Goal: Communication & Community: Connect with others

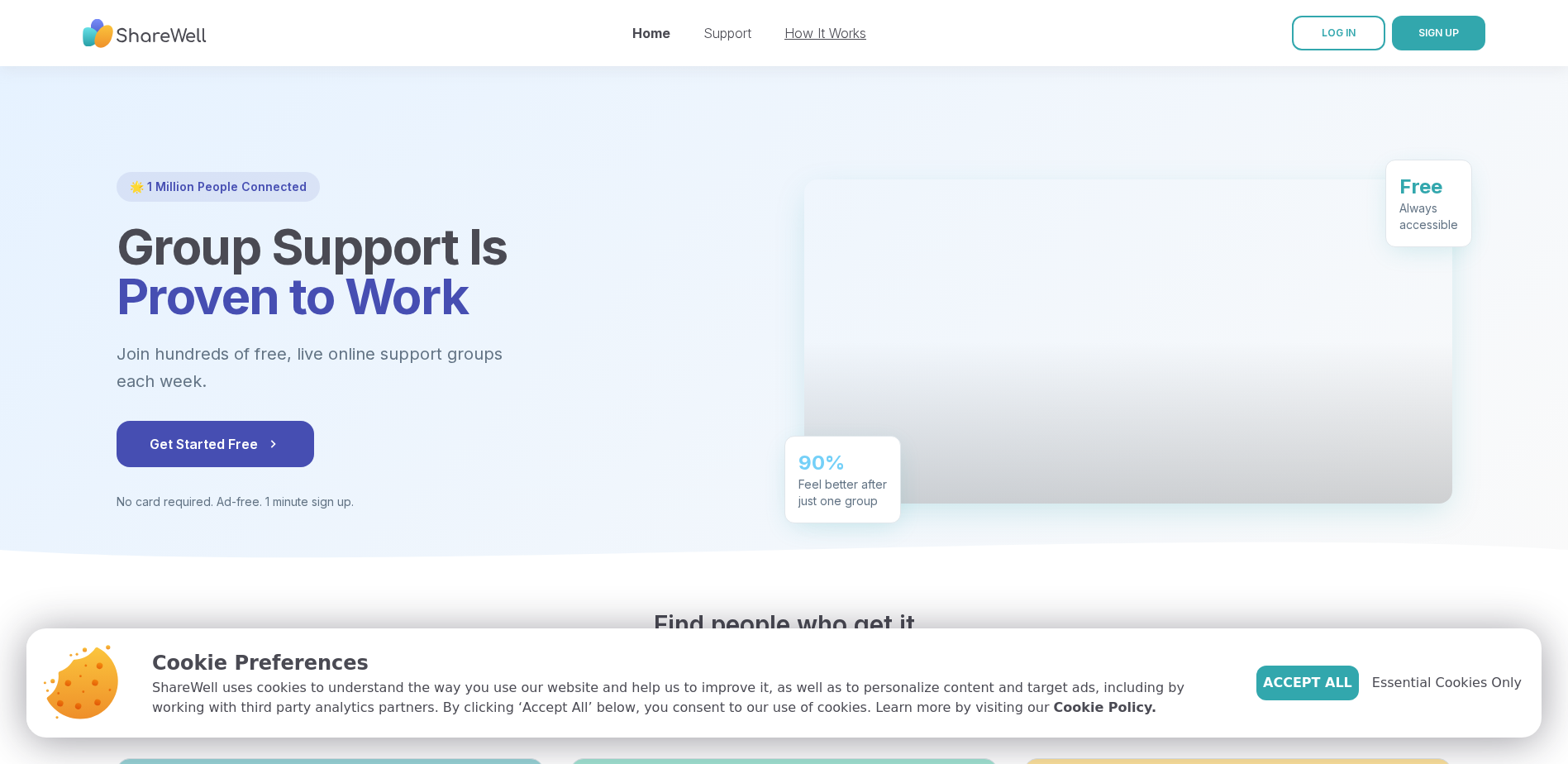
click at [819, 30] on link "How It Works" at bounding box center [825, 33] width 82 height 17
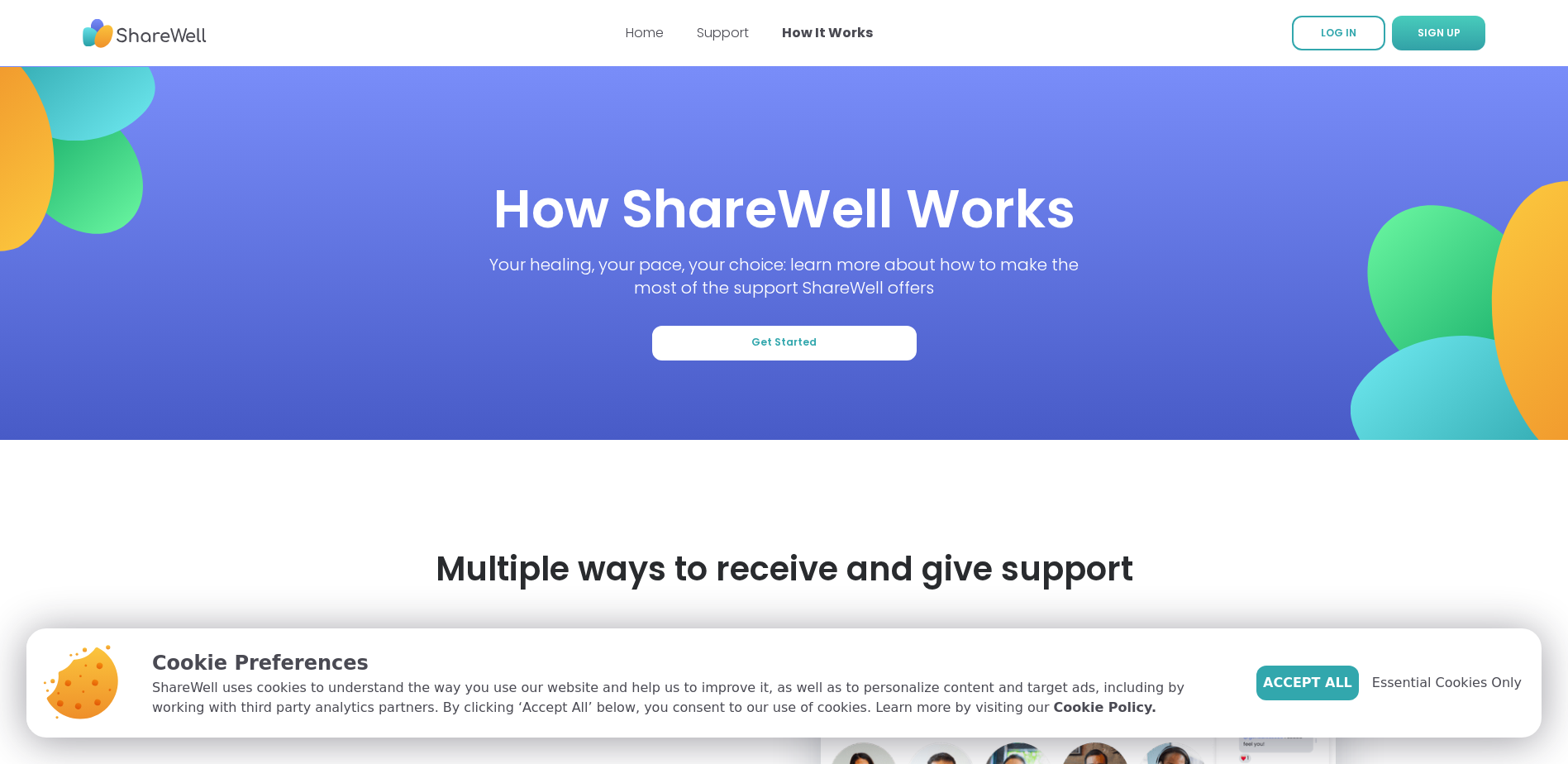
click at [1439, 33] on span "SIGN UP" at bounding box center [1439, 32] width 43 height 14
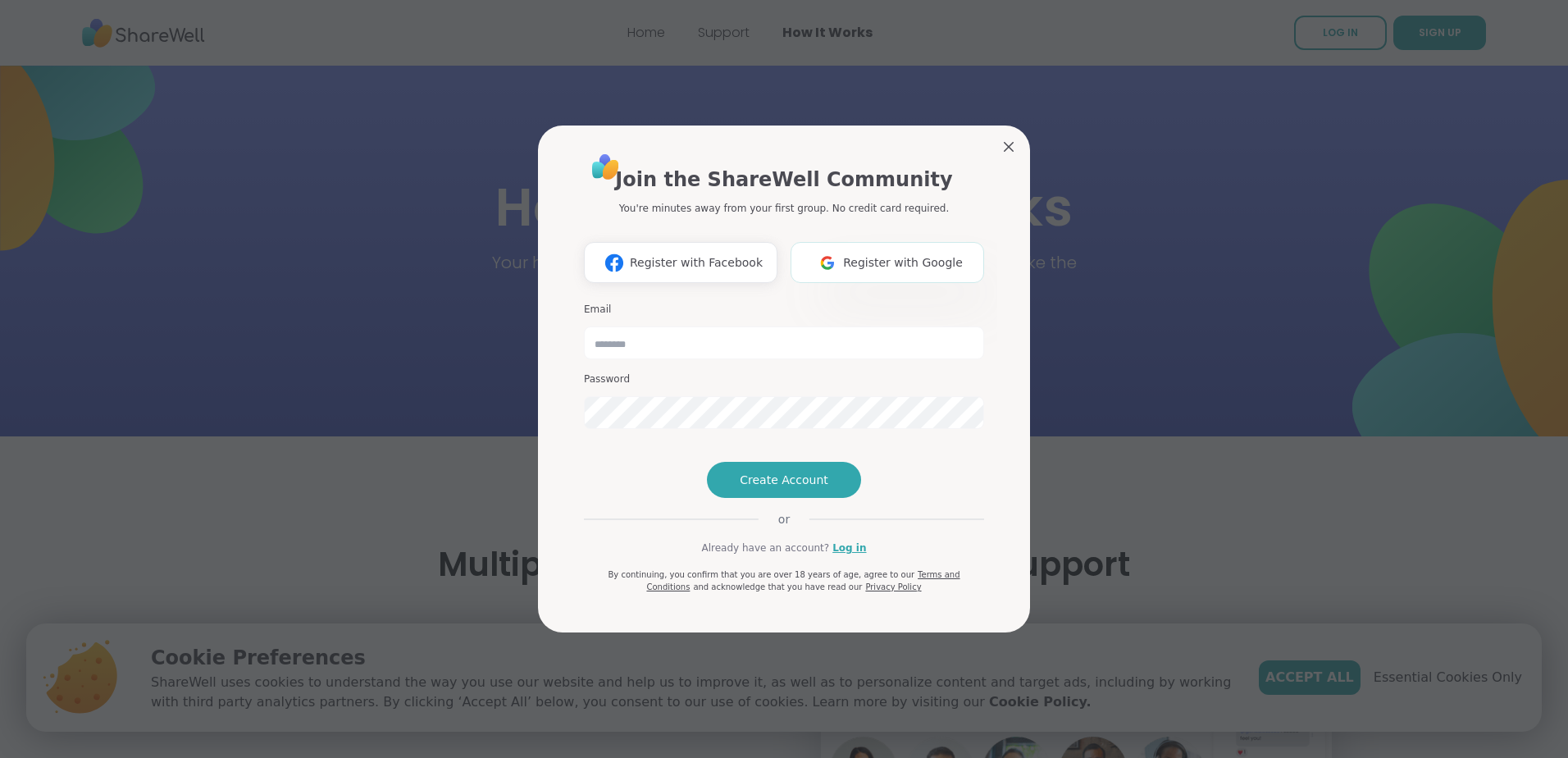
click at [914, 254] on span "Register with Google" at bounding box center [902, 263] width 120 height 17
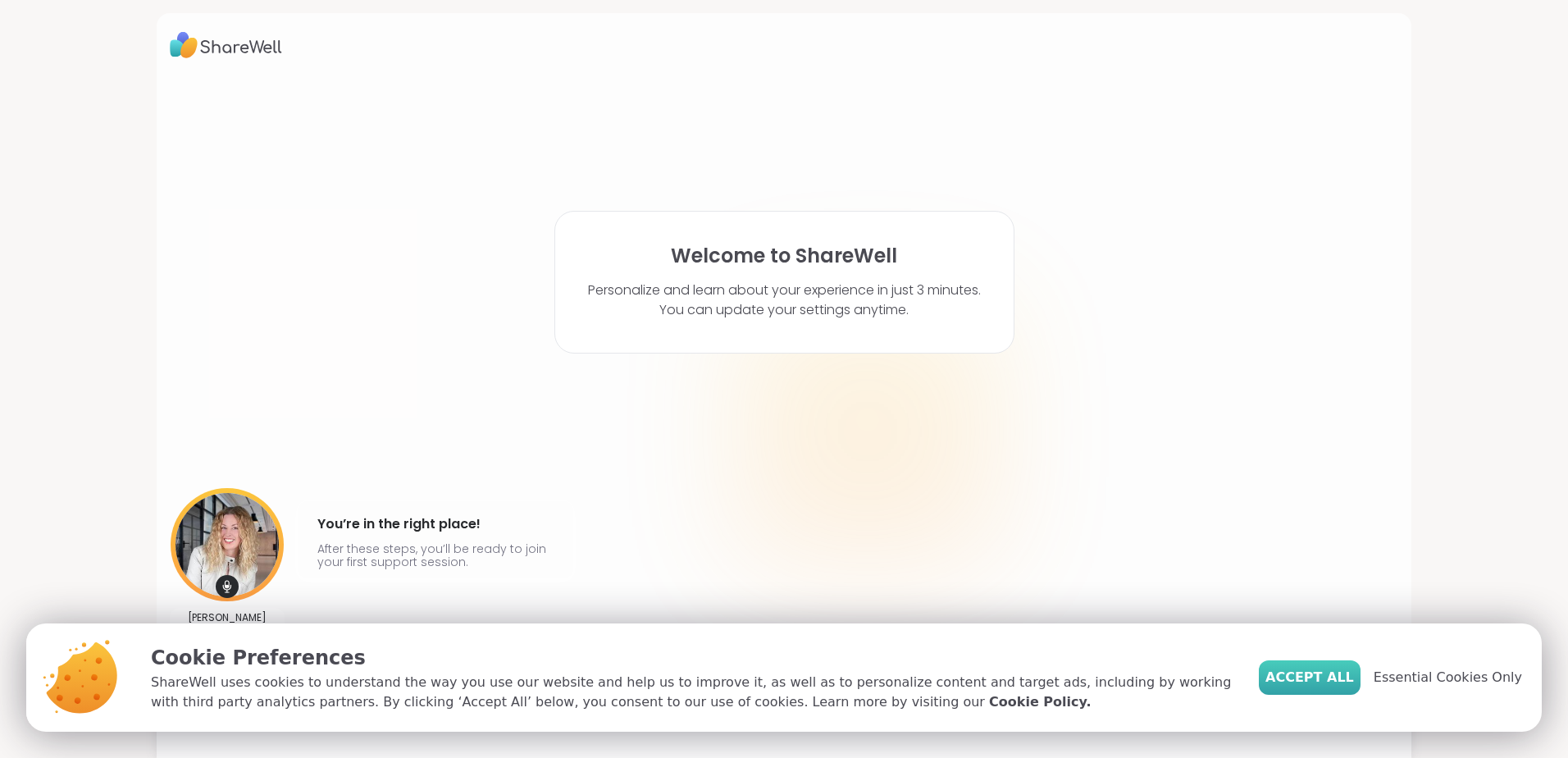
click at [1296, 679] on span "Accept All" at bounding box center [1310, 678] width 88 height 20
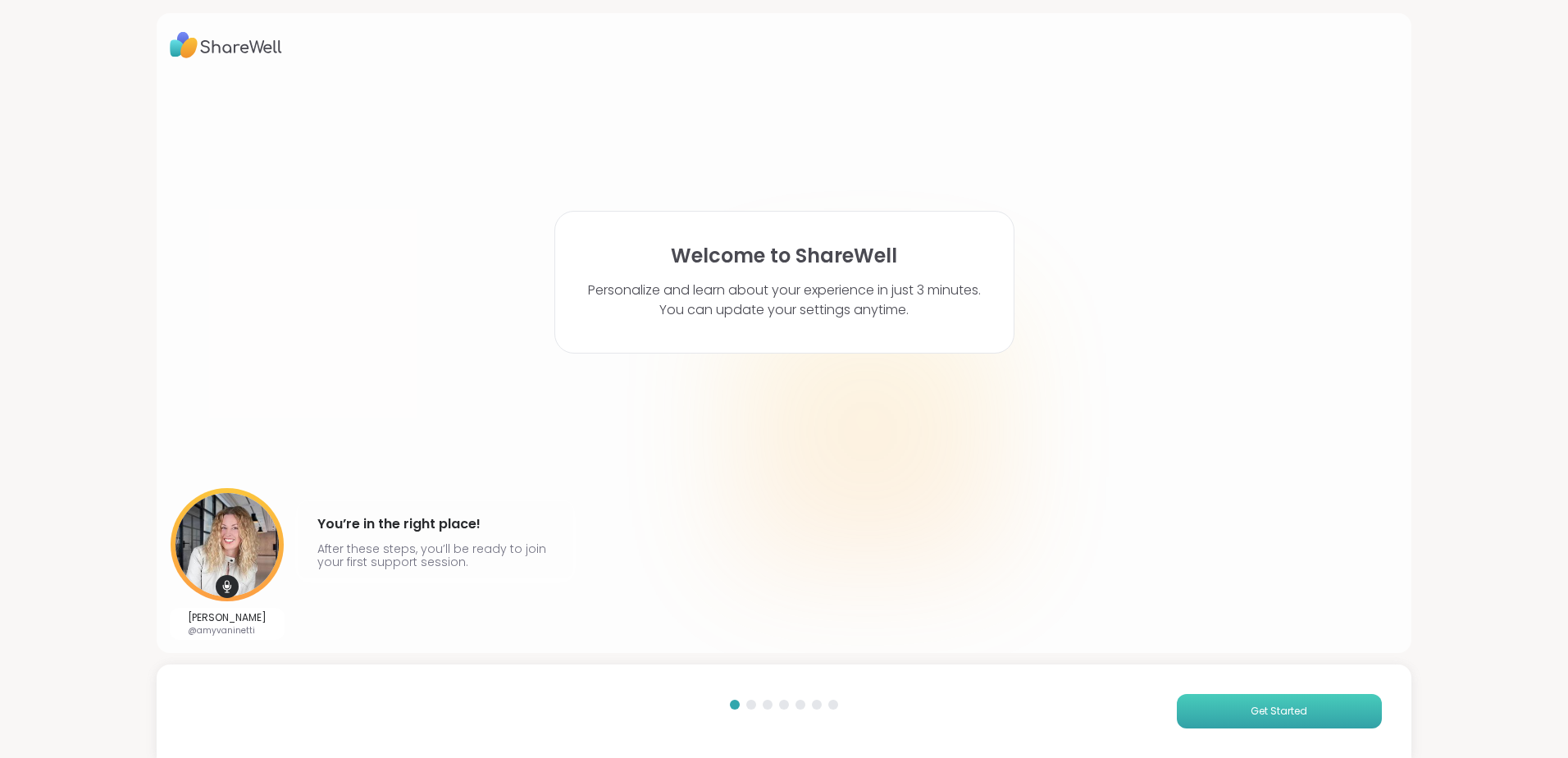
click at [1239, 717] on button "Get Started" at bounding box center [1280, 711] width 205 height 35
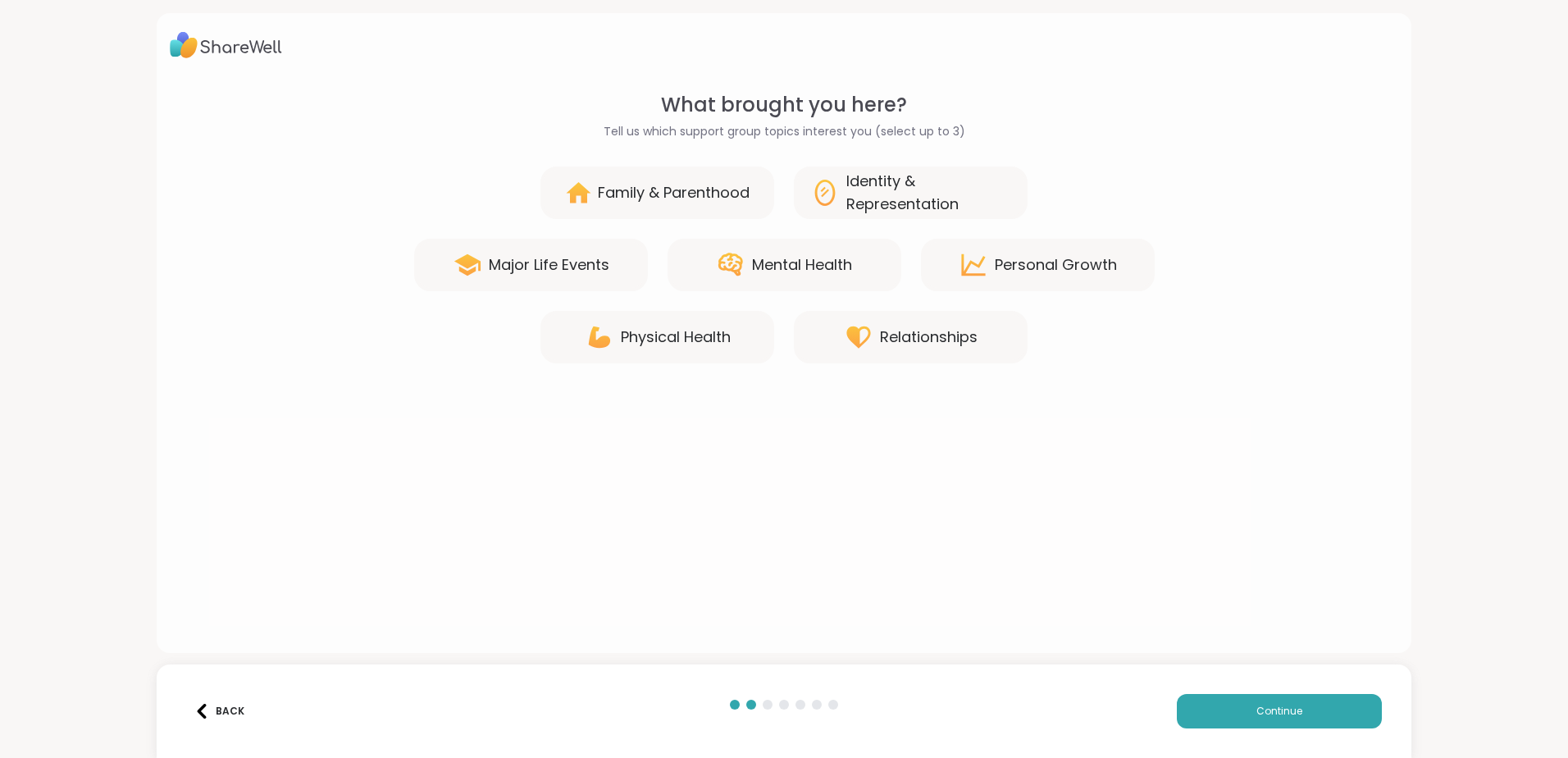
click at [908, 346] on div "Relationships" at bounding box center [929, 337] width 97 height 23
click at [754, 277] on div "Mental Health" at bounding box center [784, 265] width 234 height 53
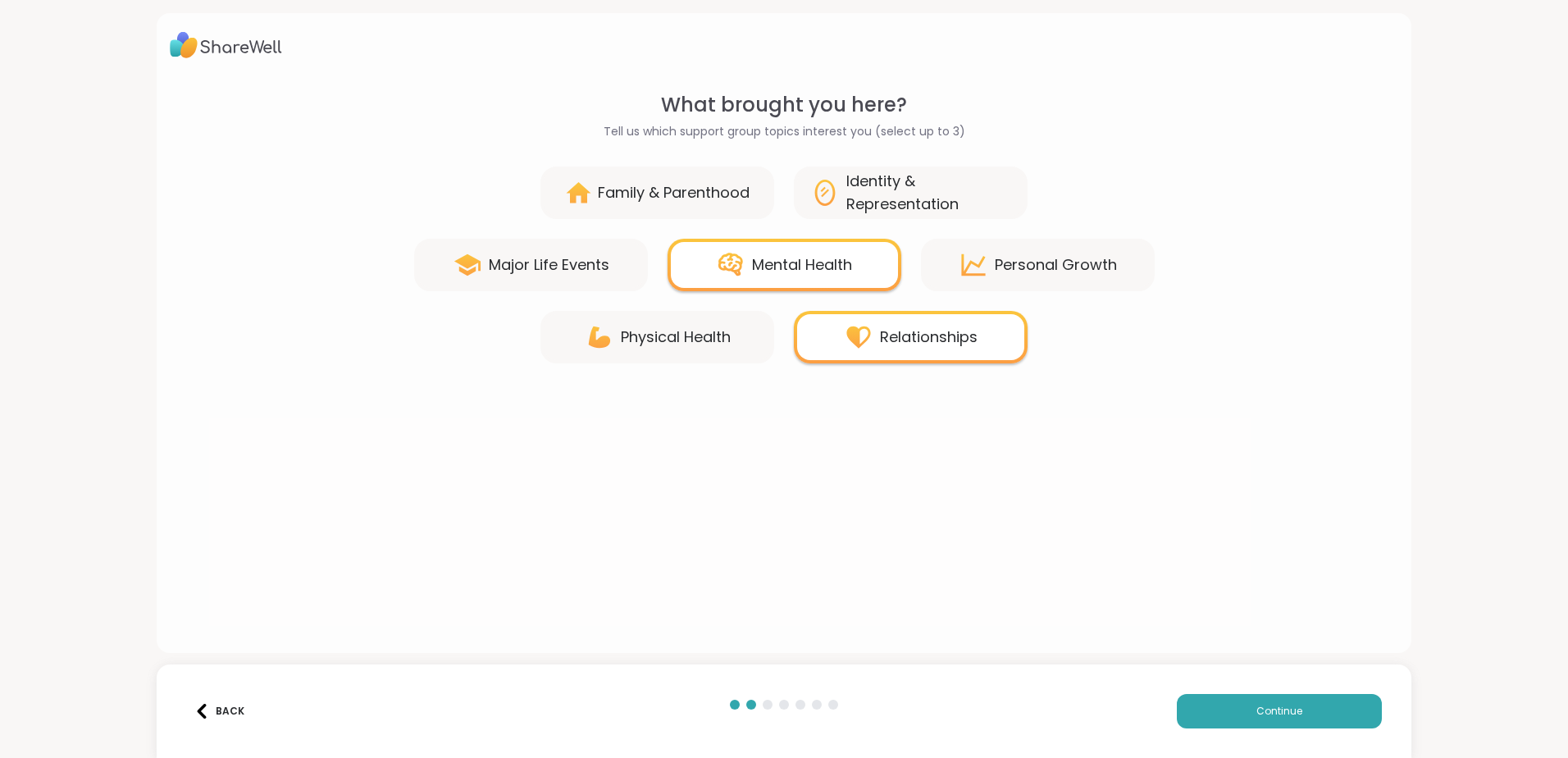
click at [685, 202] on div "Family & Parenthood" at bounding box center [674, 193] width 152 height 23
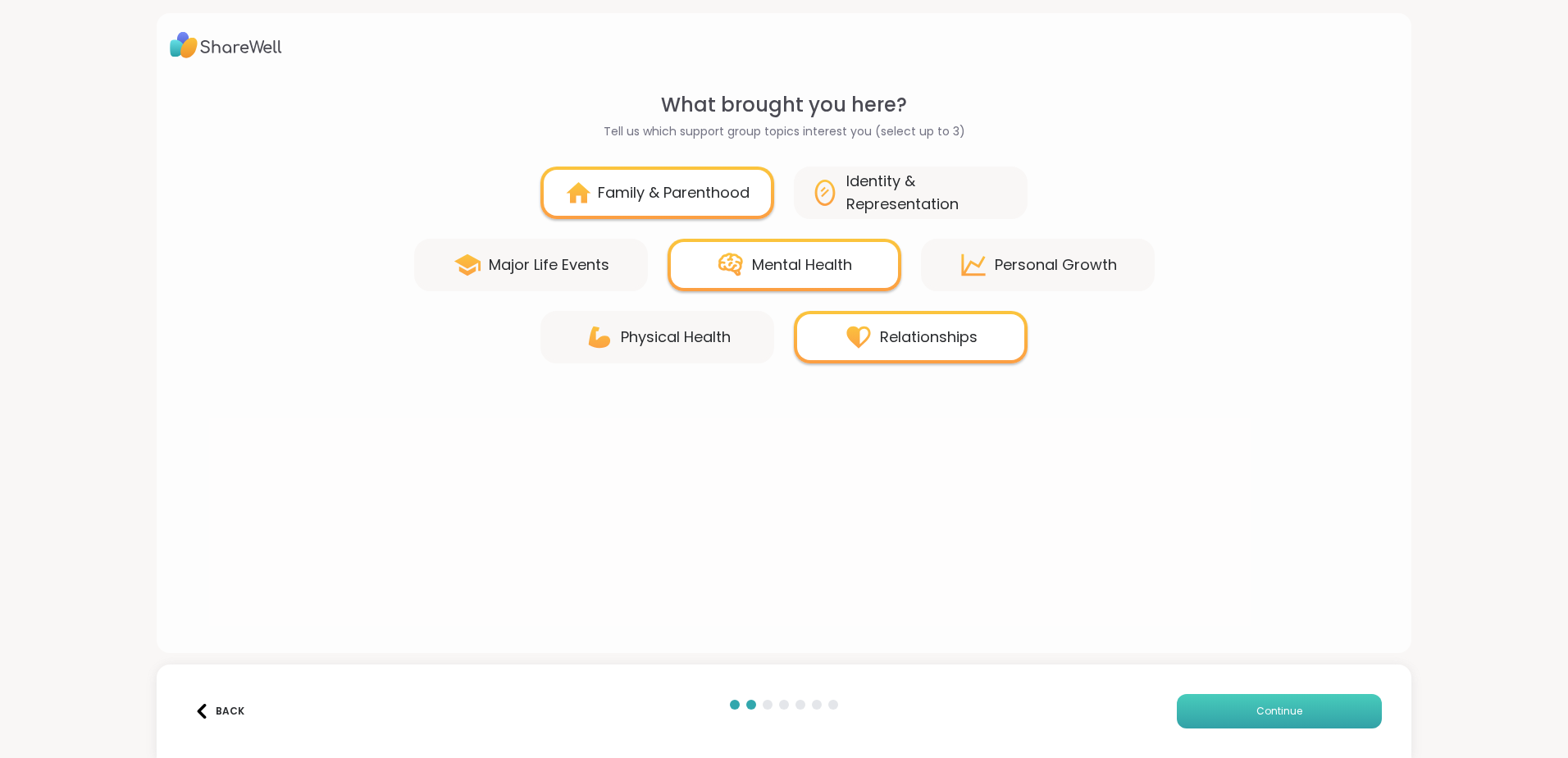
click at [1267, 710] on span "Continue" at bounding box center [1280, 711] width 46 height 15
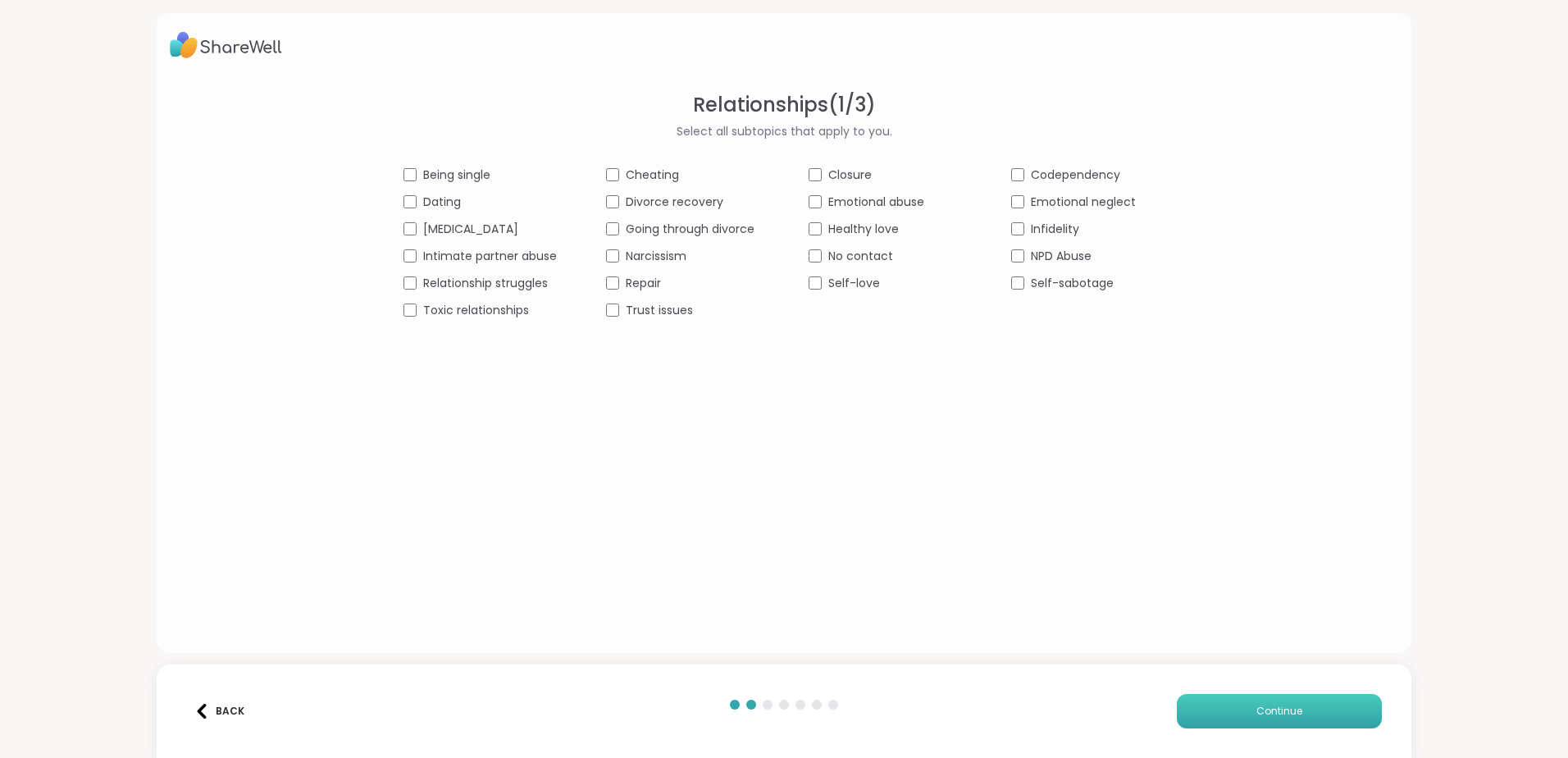
click at [1244, 719] on button "Continue" at bounding box center [1280, 711] width 205 height 35
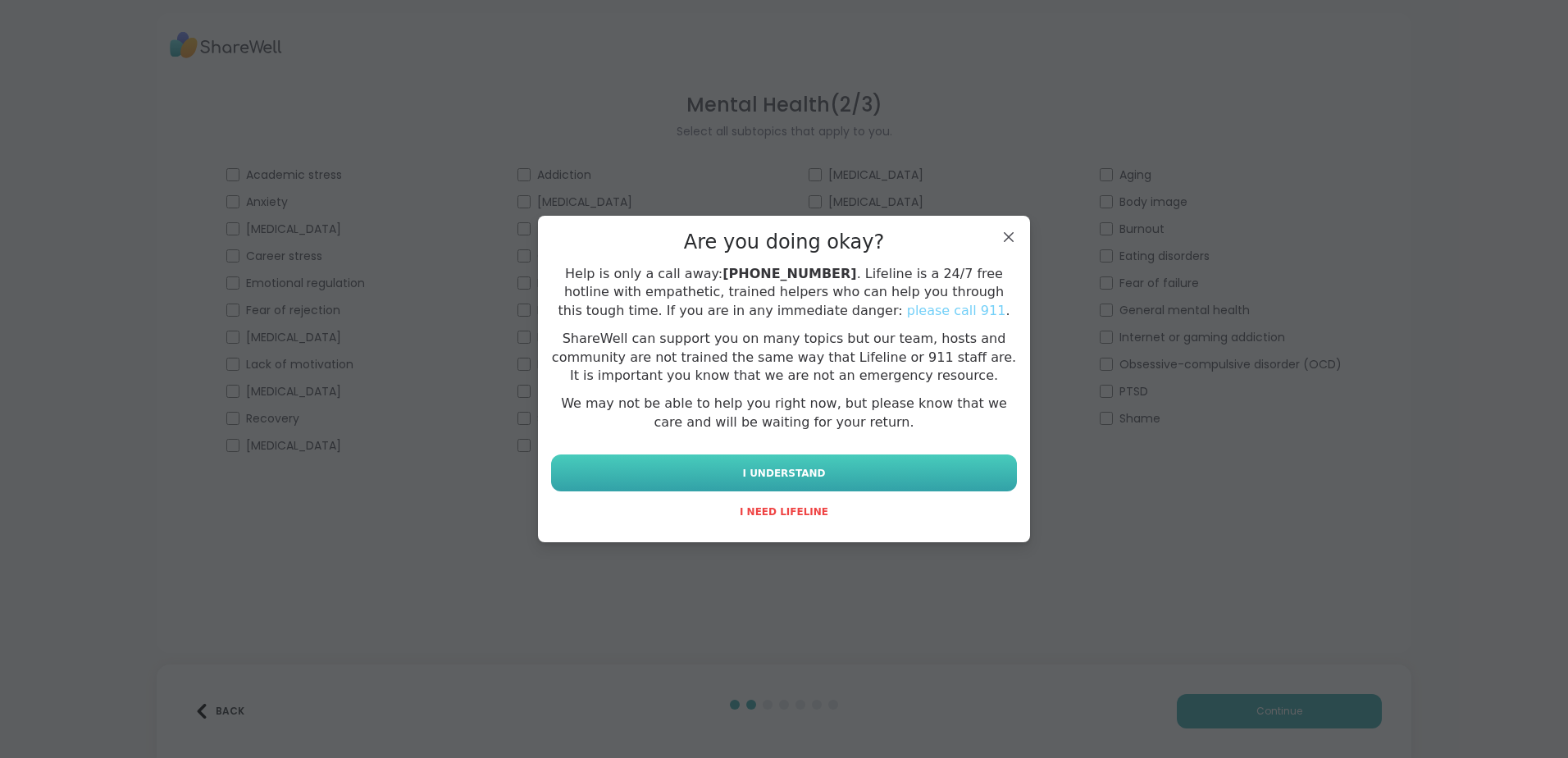
click at [879, 473] on button "I UNDERSTAND" at bounding box center [784, 472] width 466 height 37
click at [996, 249] on div "Are you doing okay? Help is only a call away: [PHONE_NUMBER] . Lifeline is a 24…" at bounding box center [784, 379] width 466 height 301
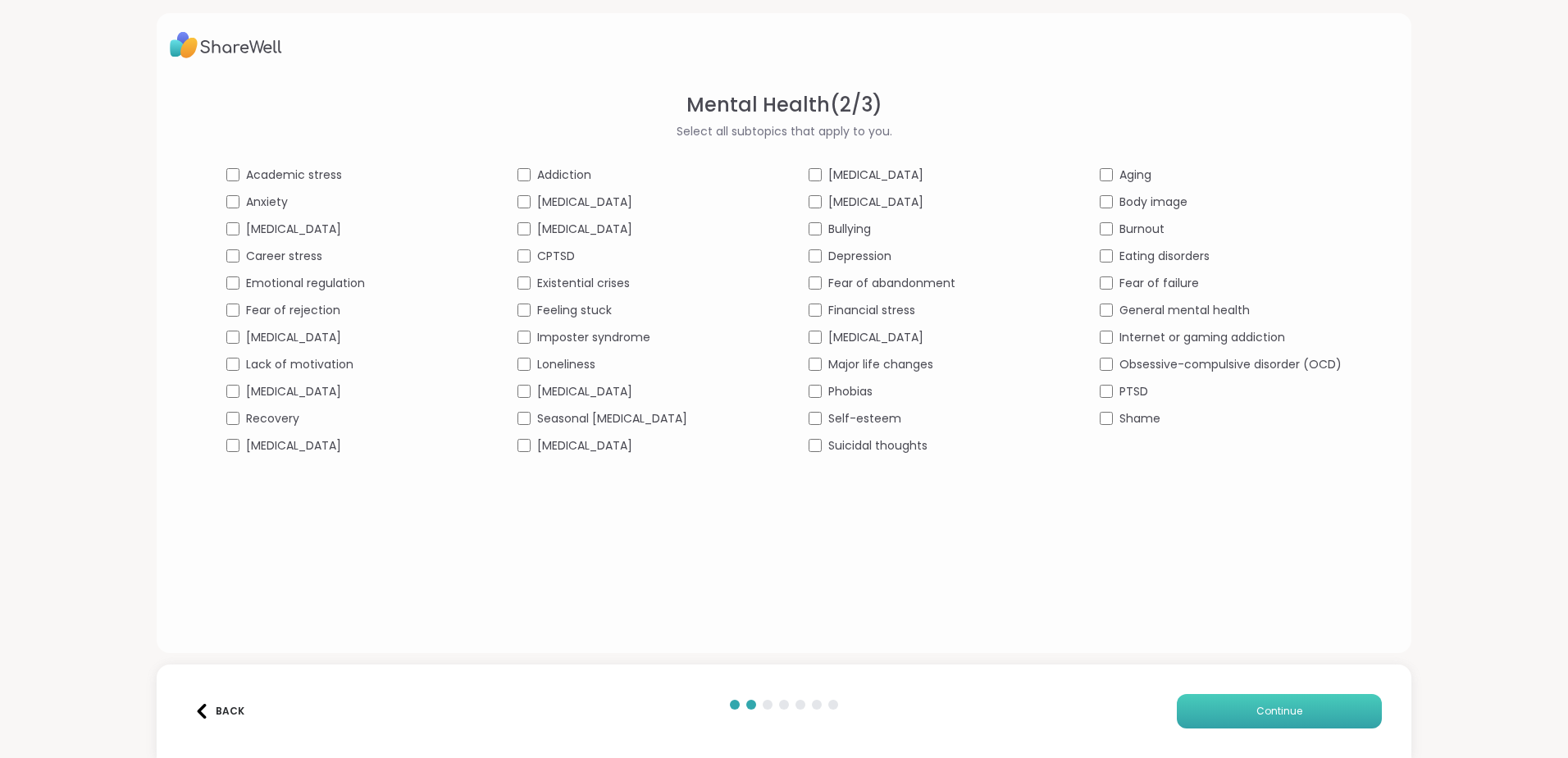
click at [1228, 699] on button "Continue" at bounding box center [1280, 711] width 205 height 35
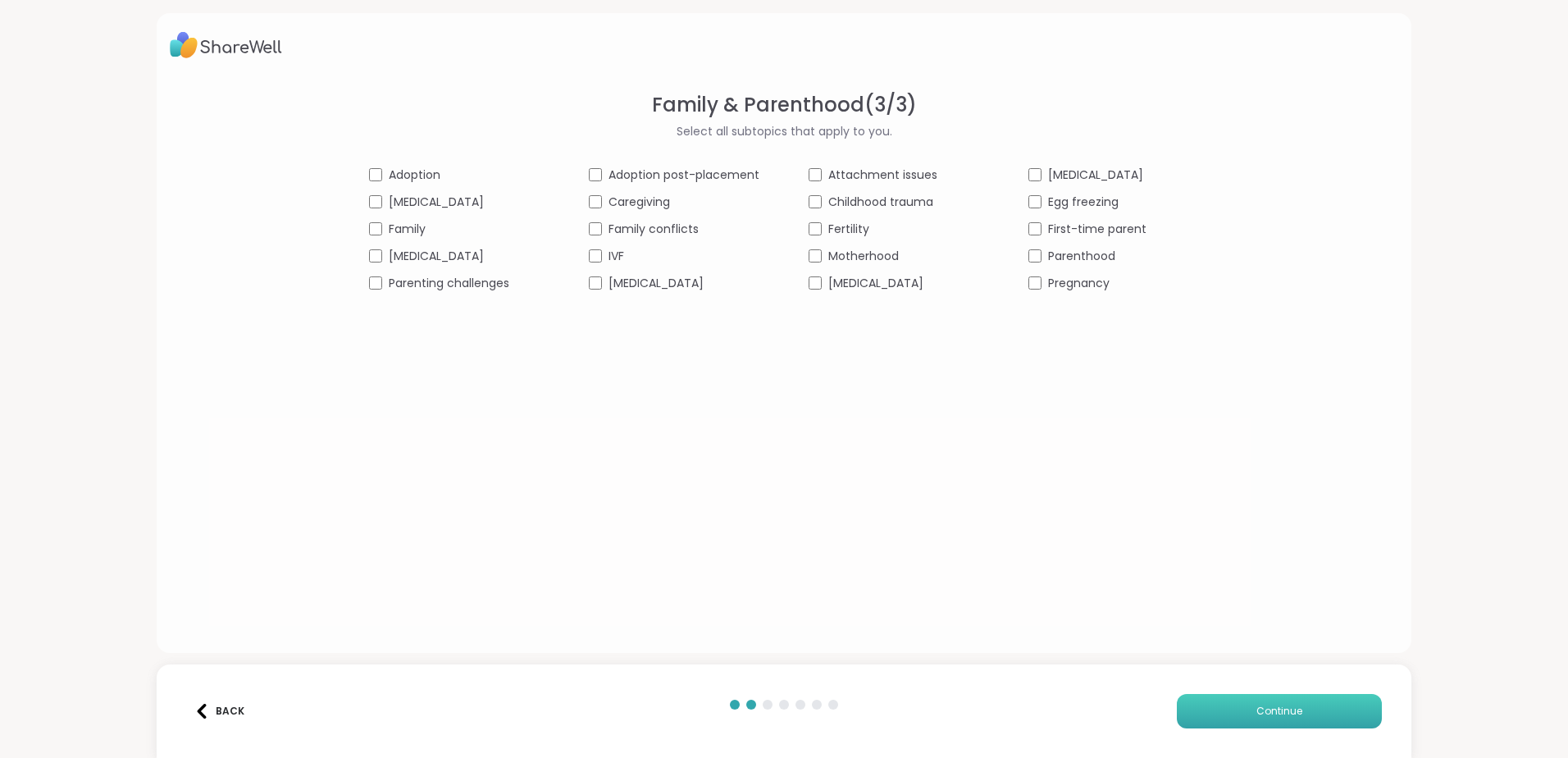
click at [1217, 710] on button "Continue" at bounding box center [1280, 711] width 205 height 35
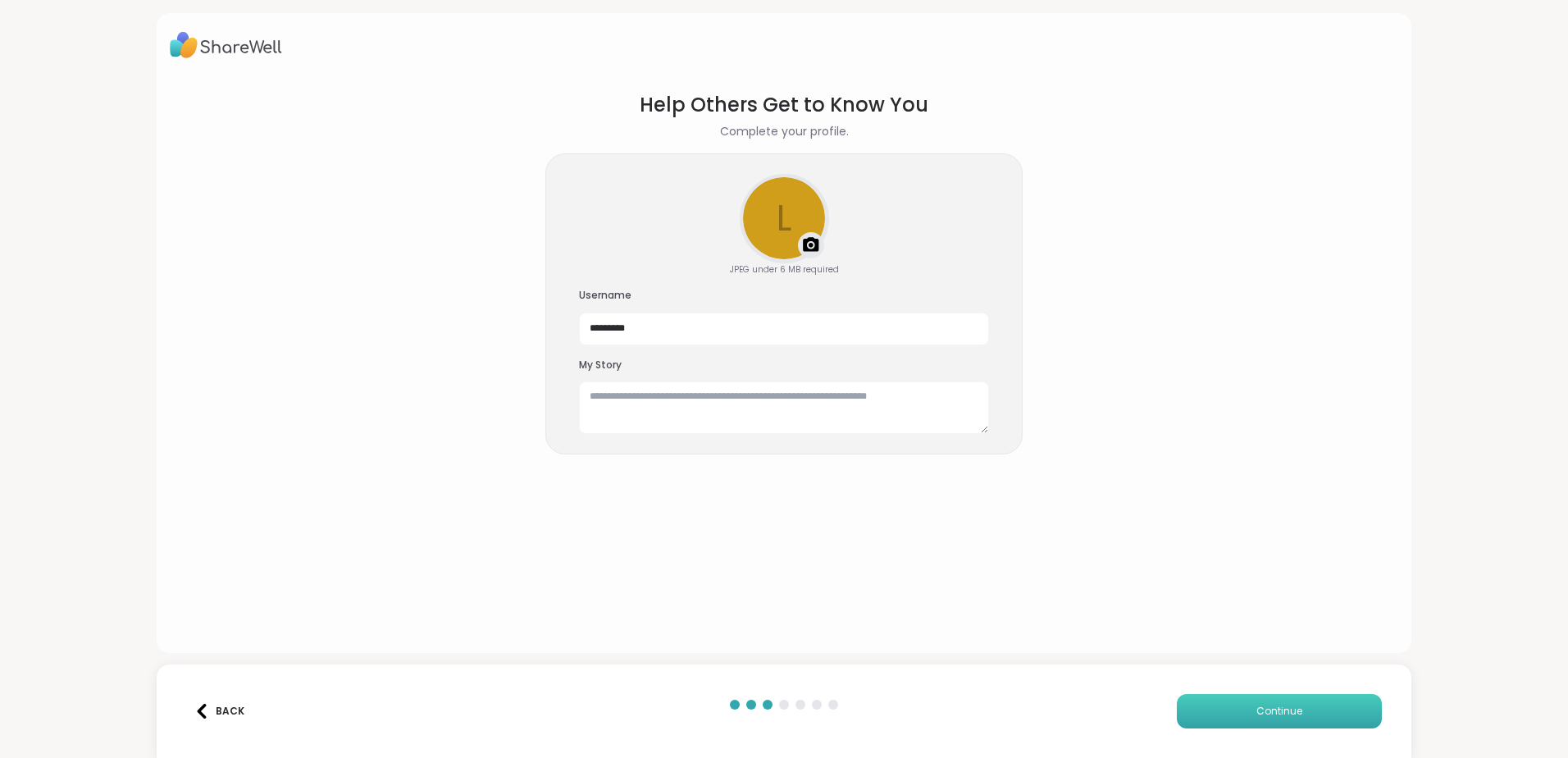
click at [1231, 716] on button "Continue" at bounding box center [1280, 711] width 205 height 35
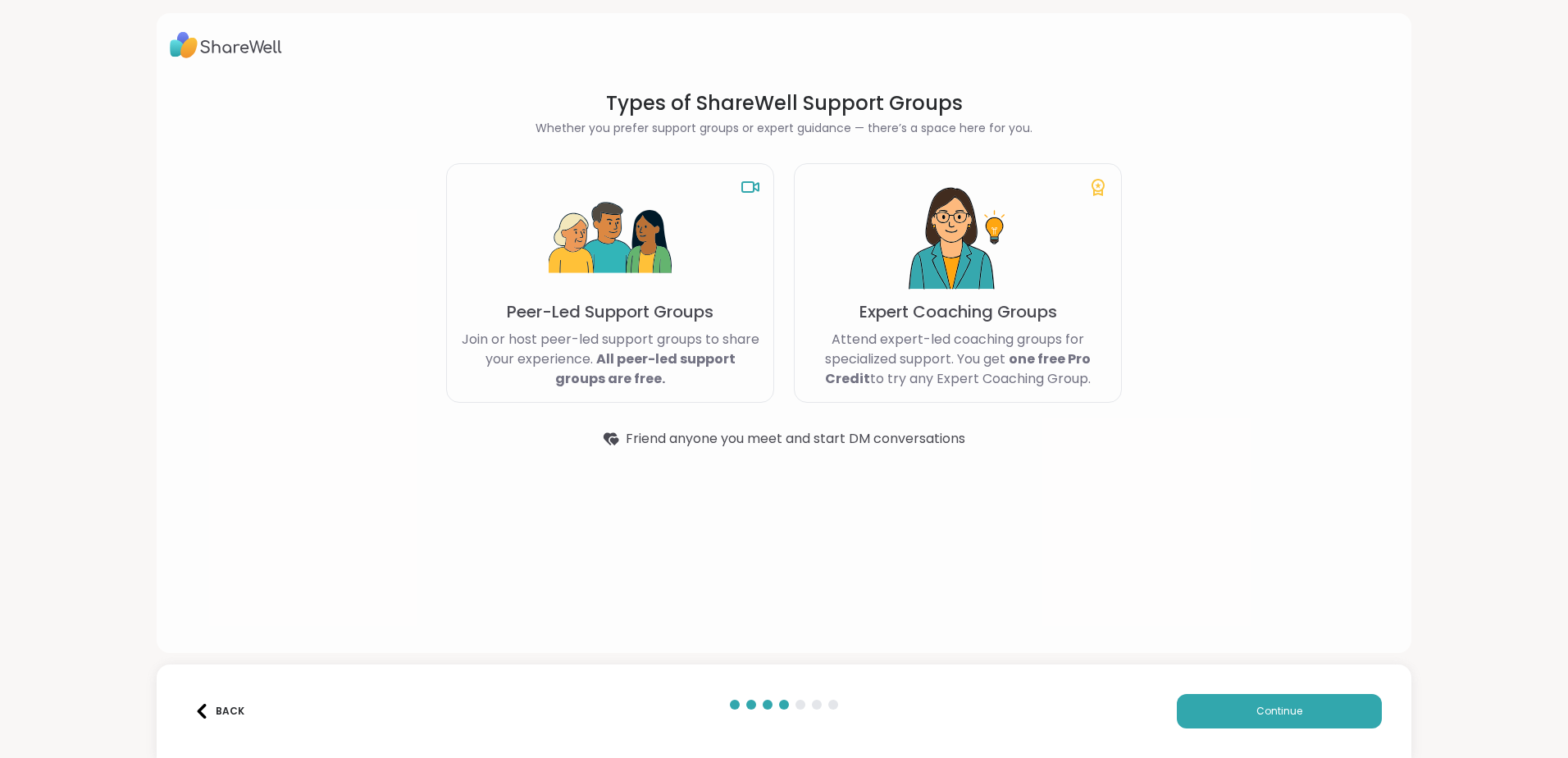
click at [682, 373] on p "Join or host peer-led support groups to share your experience. All peer-led sup…" at bounding box center [610, 359] width 301 height 59
click at [1192, 705] on button "Continue" at bounding box center [1280, 711] width 205 height 35
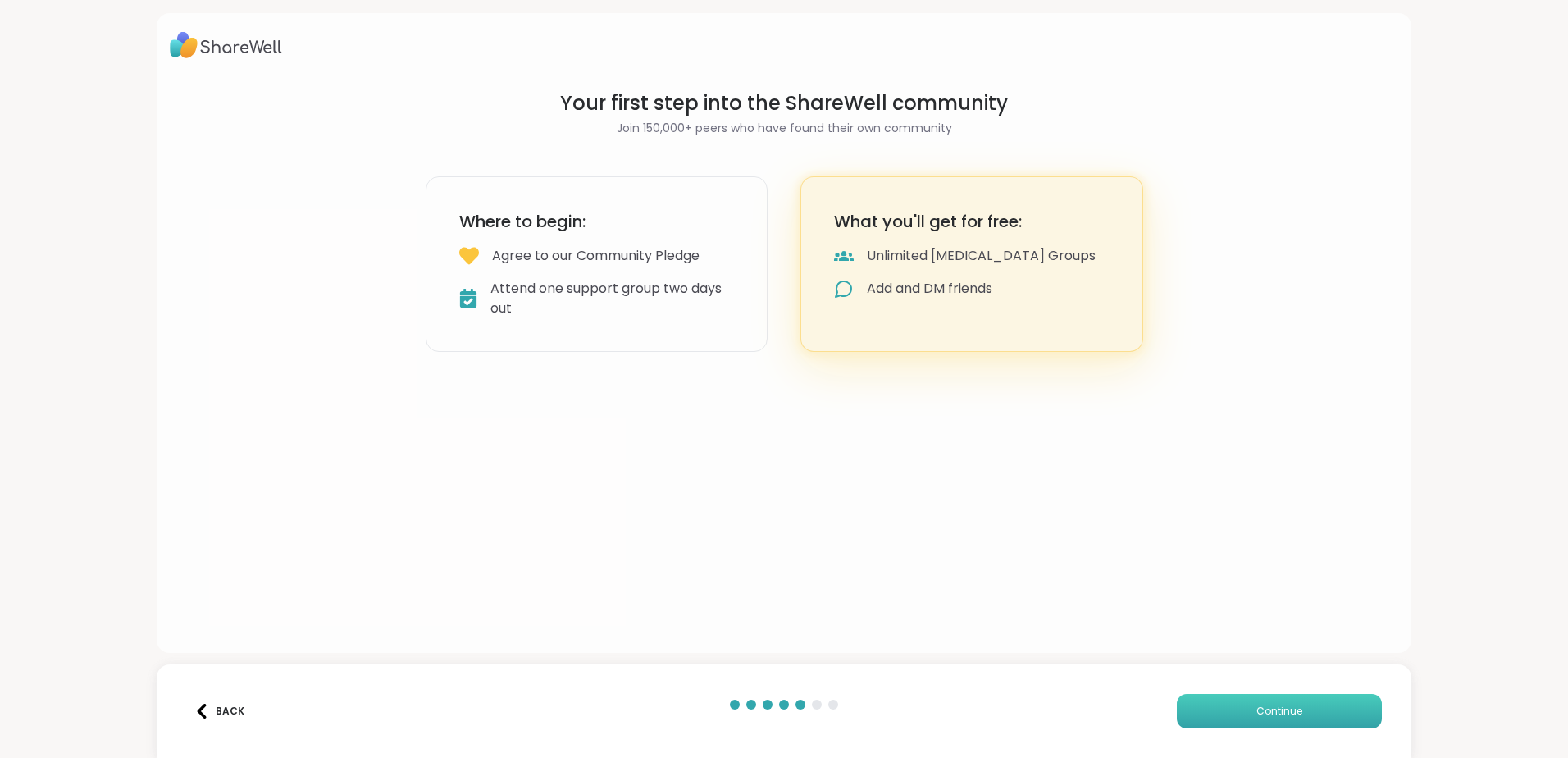
click at [1202, 711] on button "Continue" at bounding box center [1280, 711] width 205 height 35
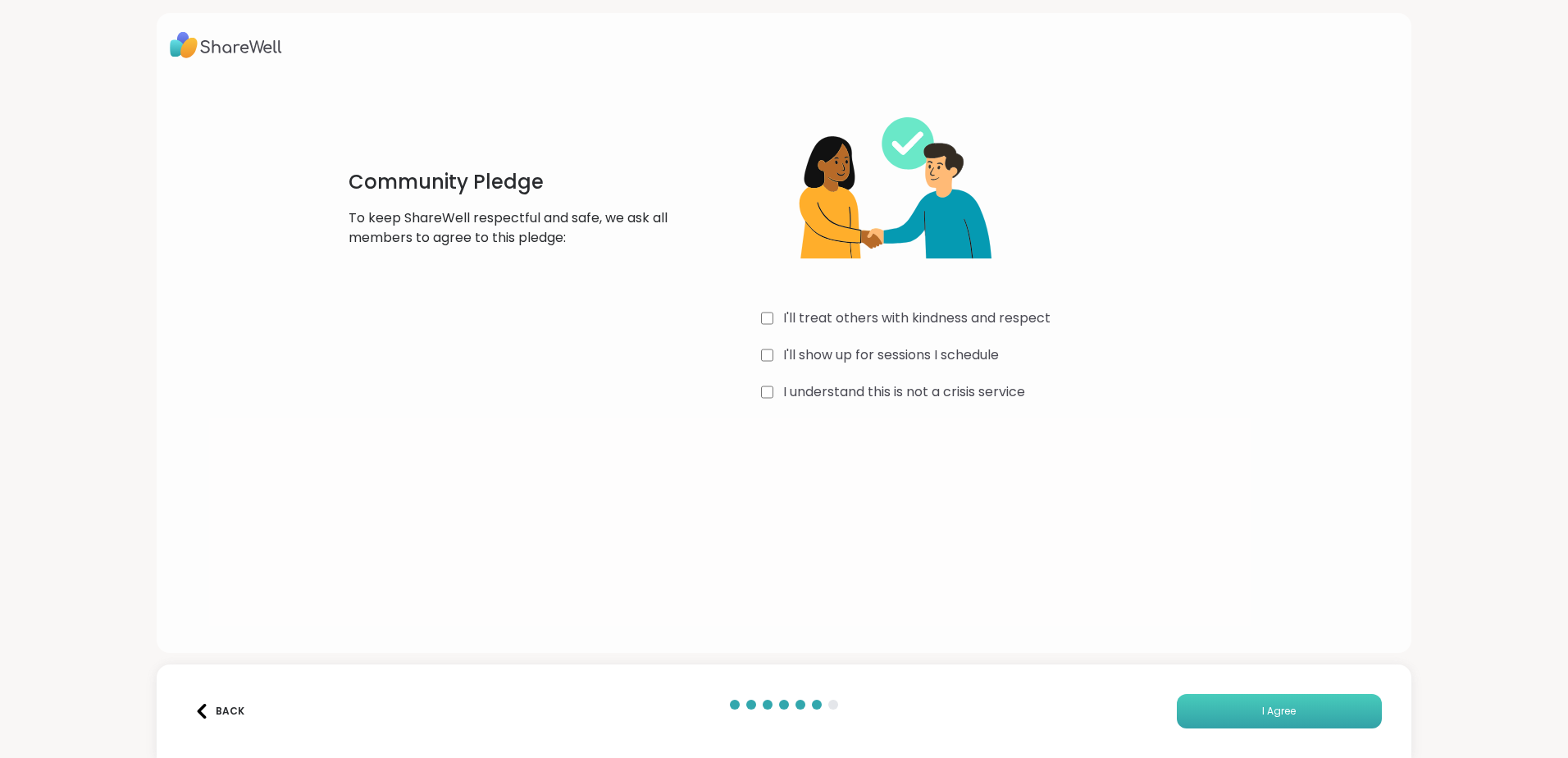
click at [1216, 708] on button "I Agree" at bounding box center [1280, 711] width 205 height 35
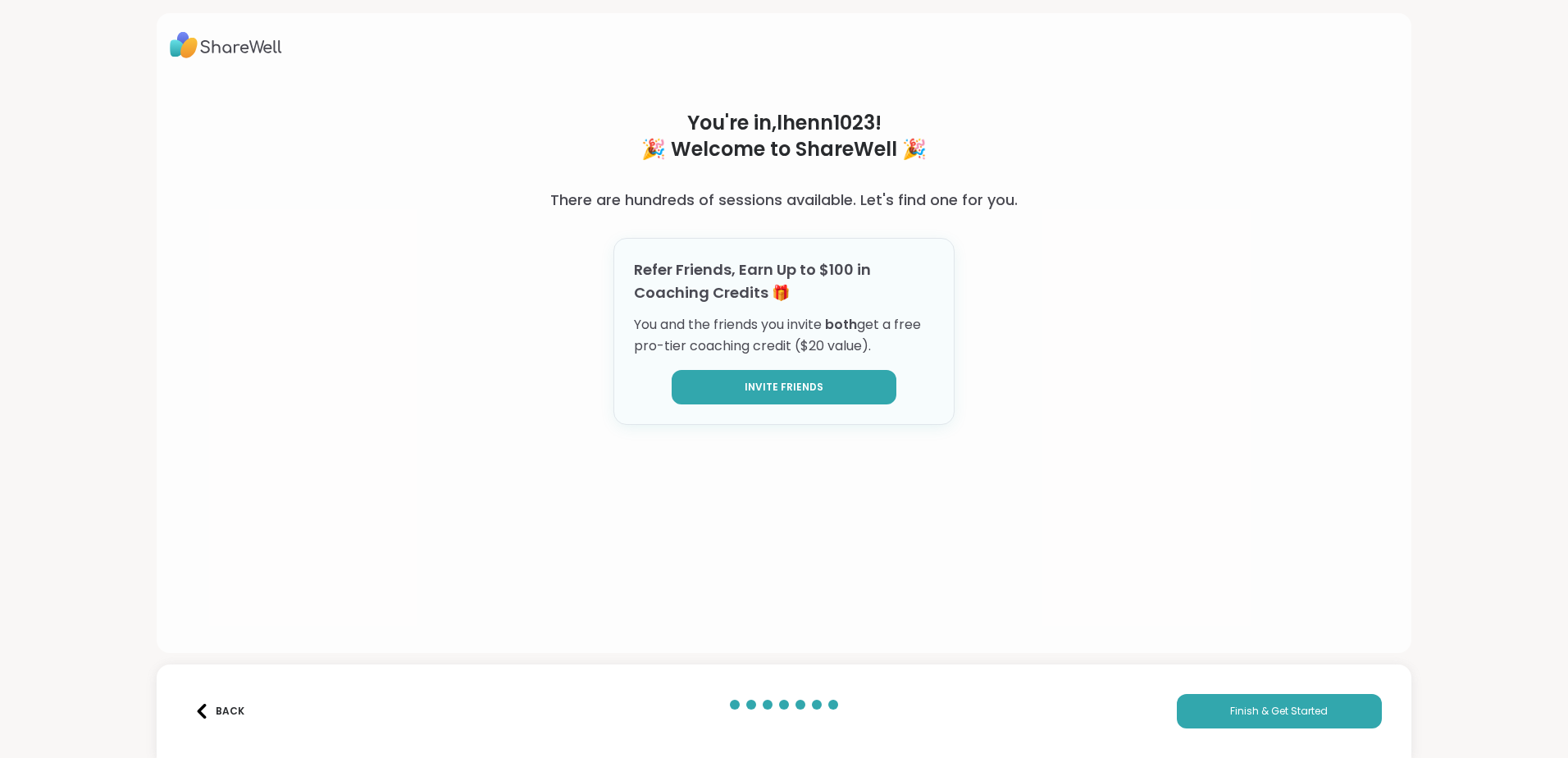
click at [840, 392] on button "Invite Friends" at bounding box center [784, 387] width 225 height 35
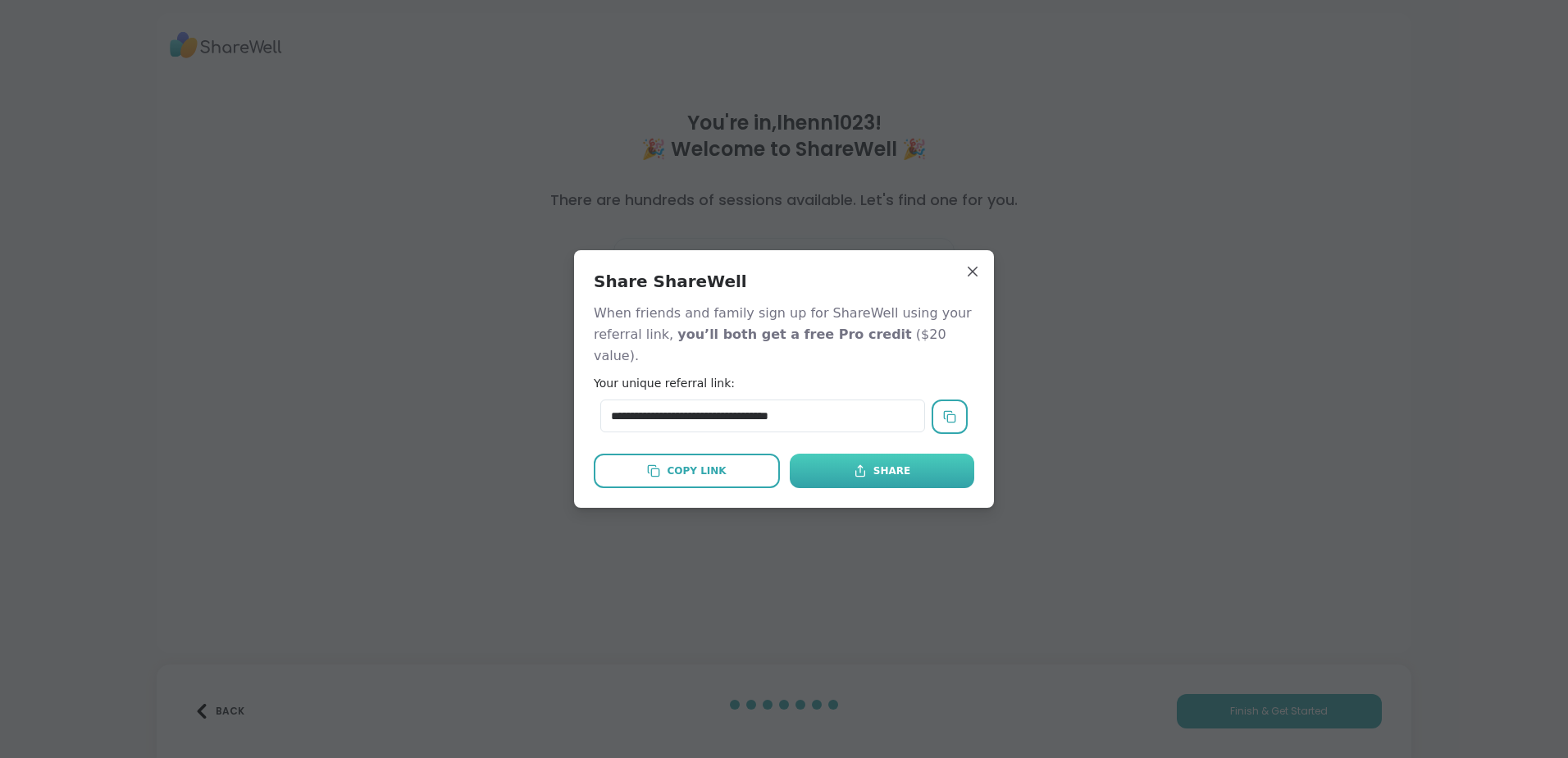
click at [882, 464] on div "Share" at bounding box center [882, 471] width 57 height 15
click at [943, 410] on icon at bounding box center [950, 417] width 13 height 13
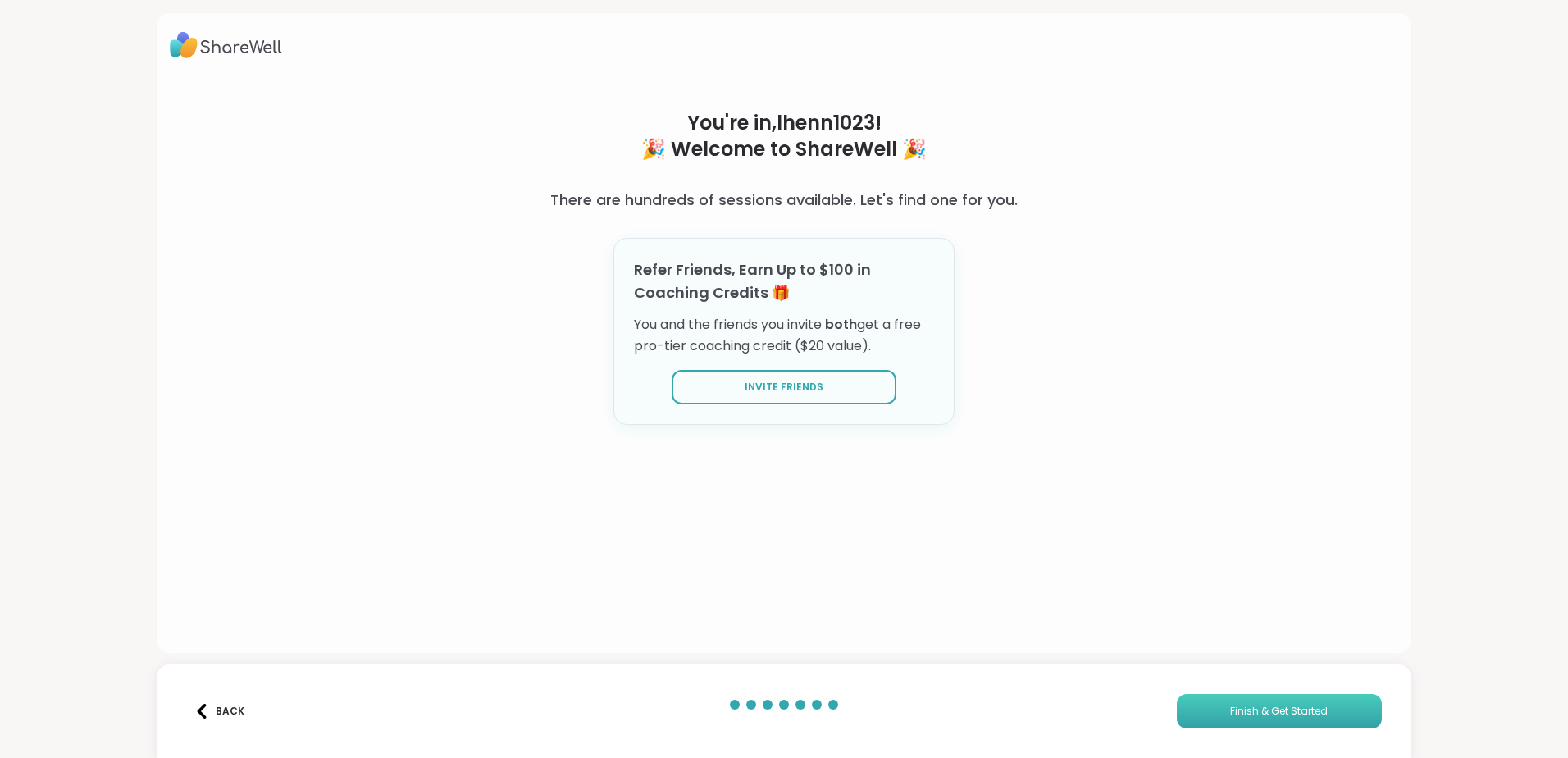
click at [1237, 718] on span "Finish & Get Started" at bounding box center [1279, 711] width 97 height 15
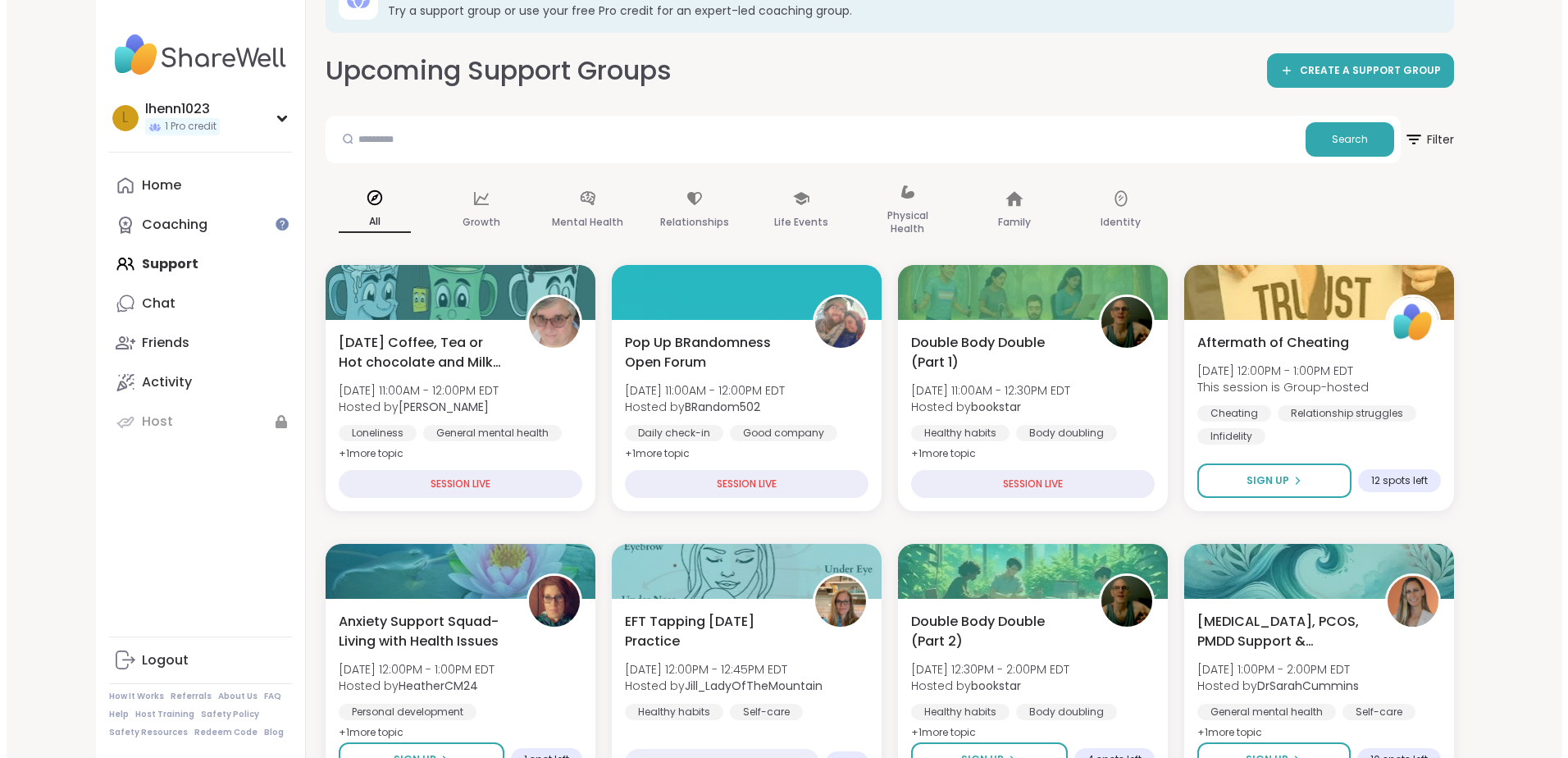
scroll to position [82, 0]
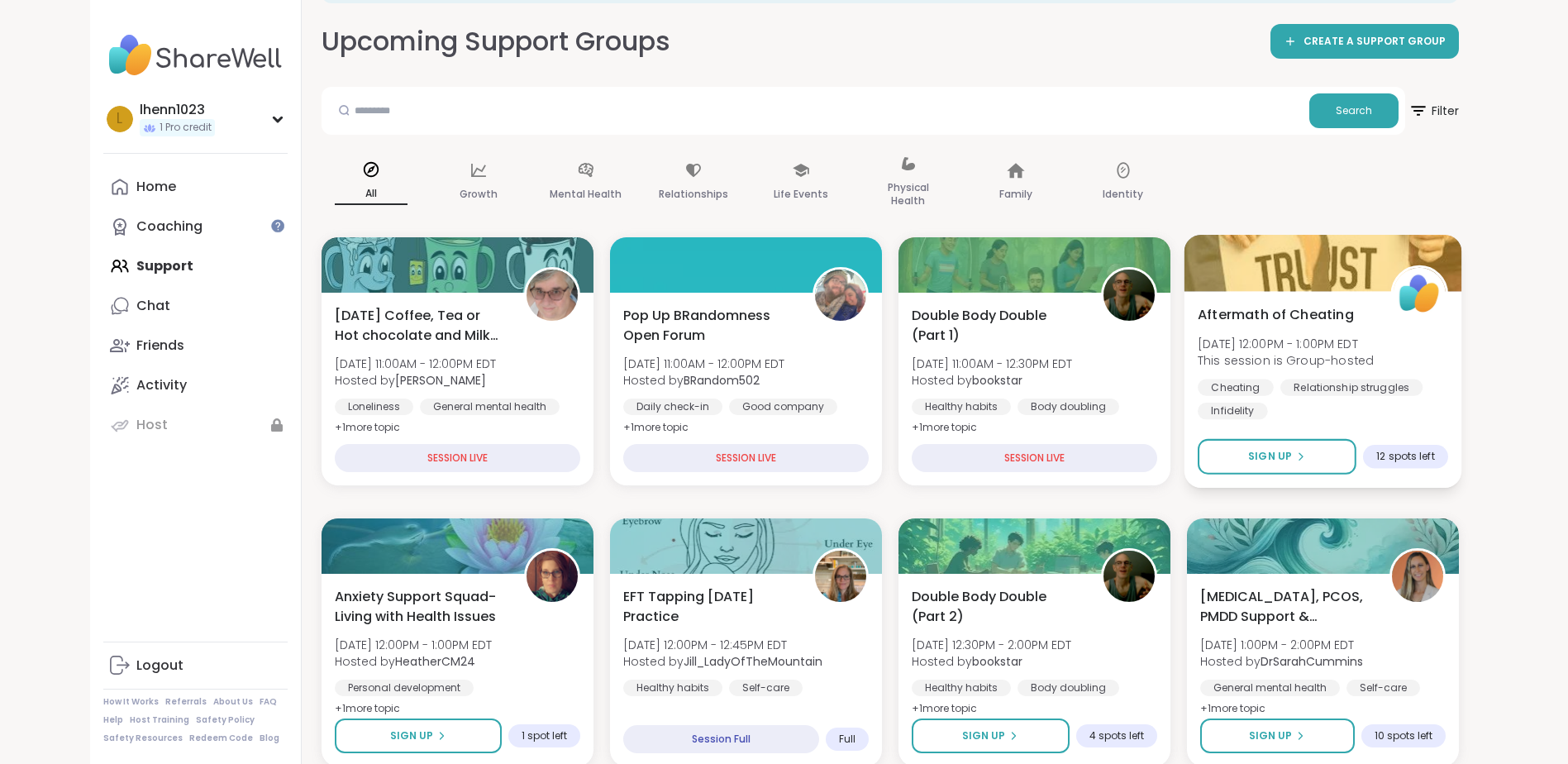
click at [1411, 352] on div "Aftermath of Cheating [DATE] 12:00PM - 1:00PM EDT This session is Group-hosted …" at bounding box center [1323, 362] width 250 height 115
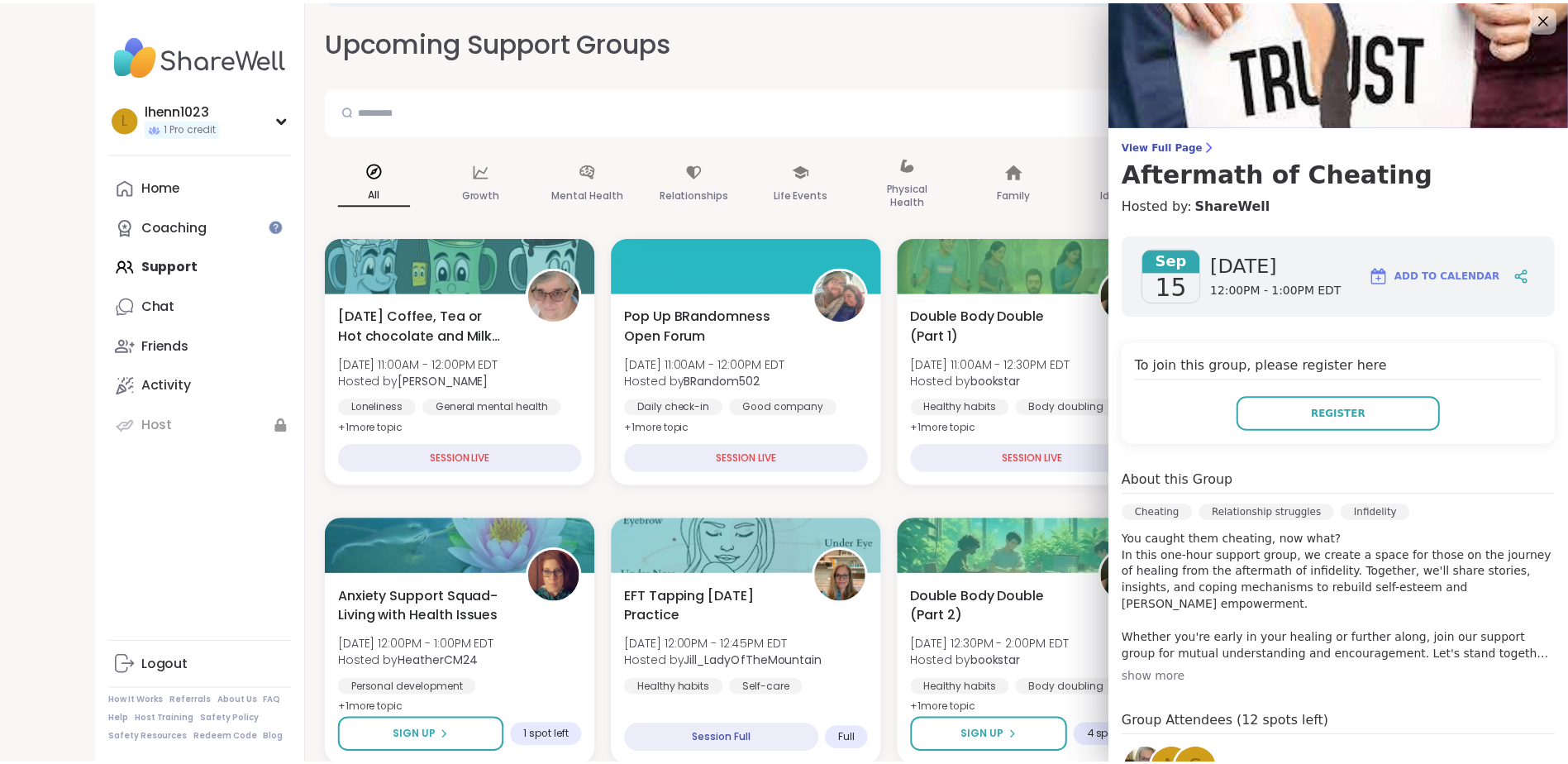
scroll to position [0, 0]
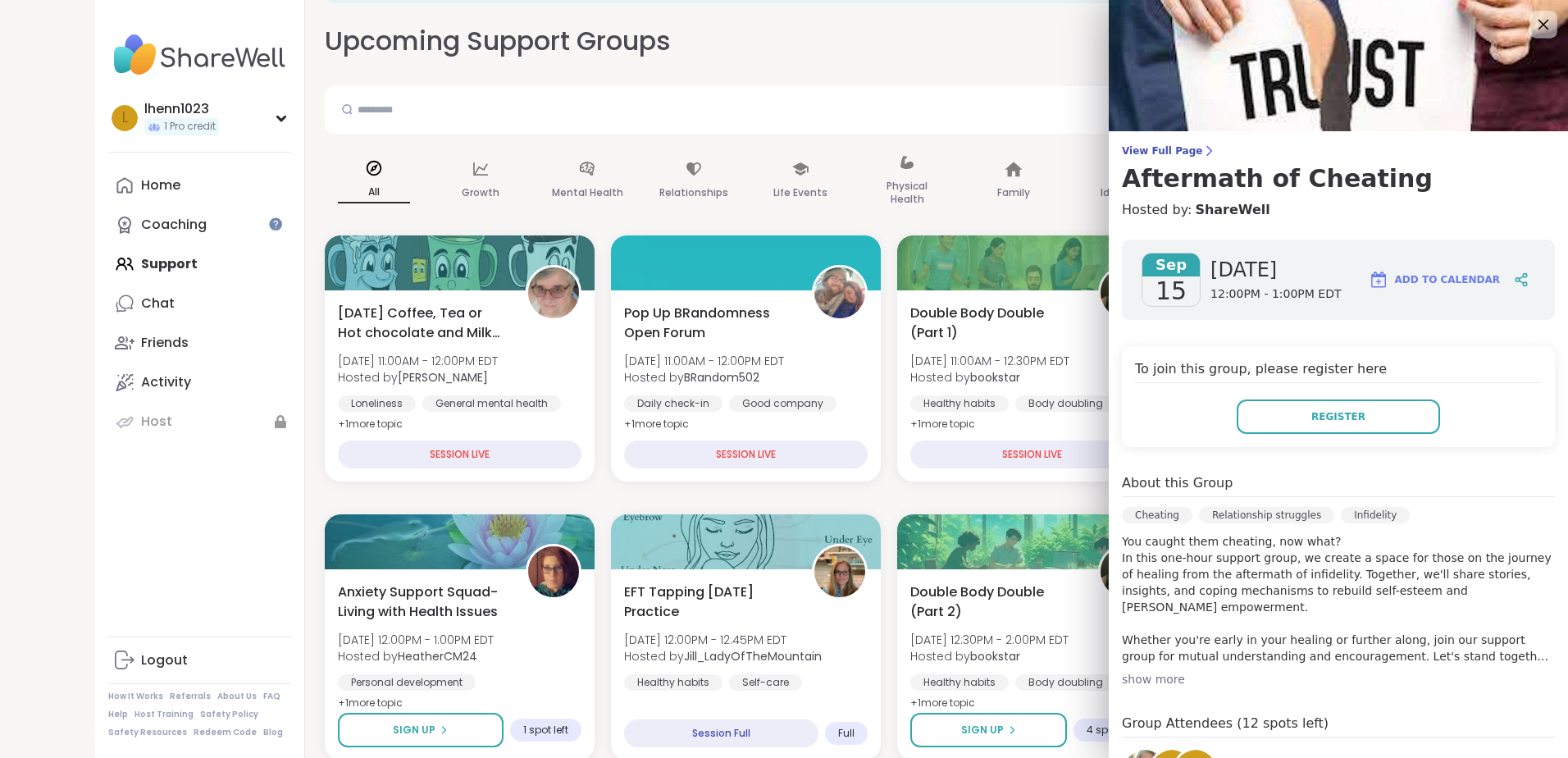
click at [1533, 26] on icon at bounding box center [1543, 24] width 21 height 21
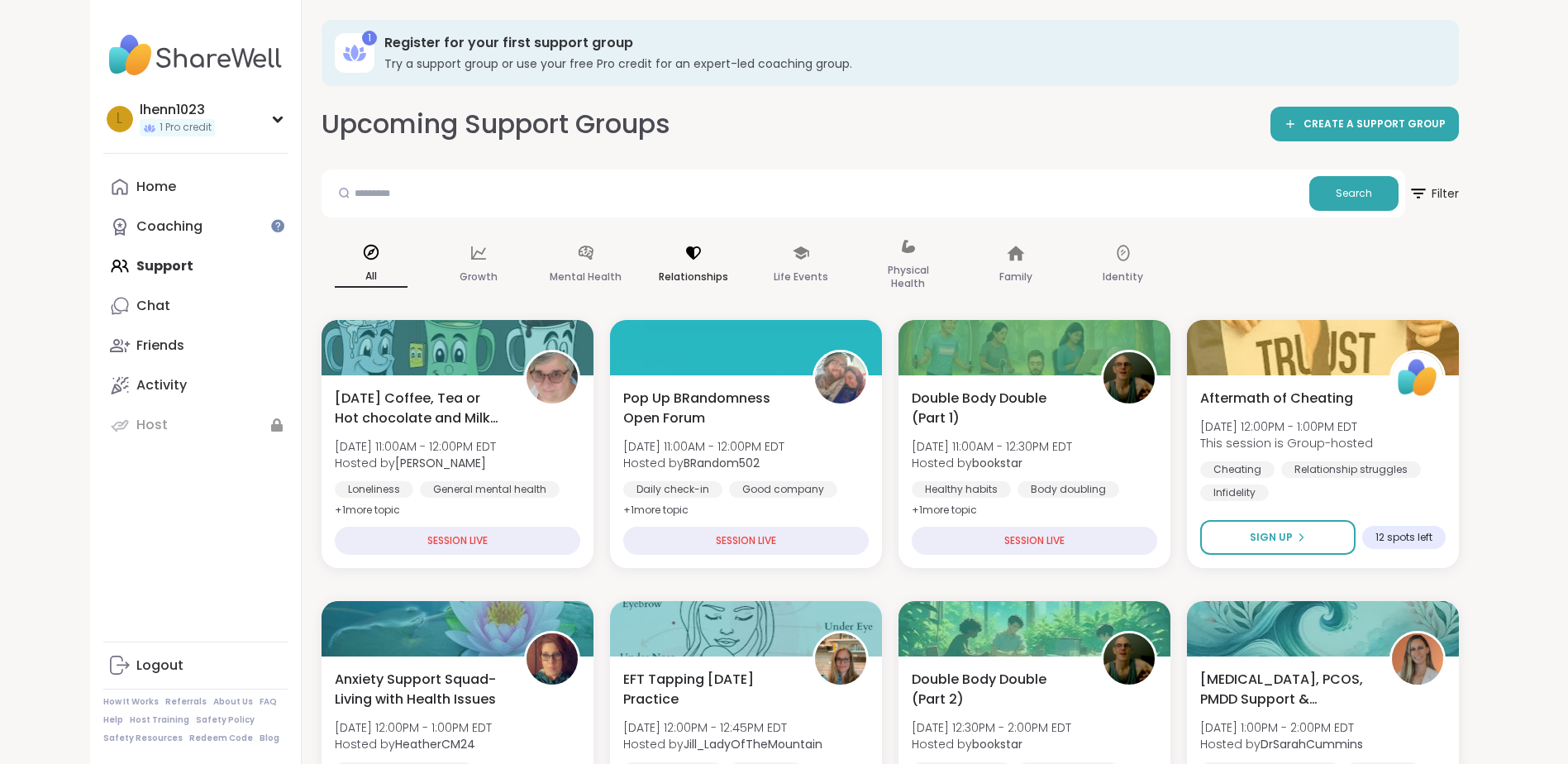
click at [687, 263] on div "Relationships" at bounding box center [693, 265] width 99 height 82
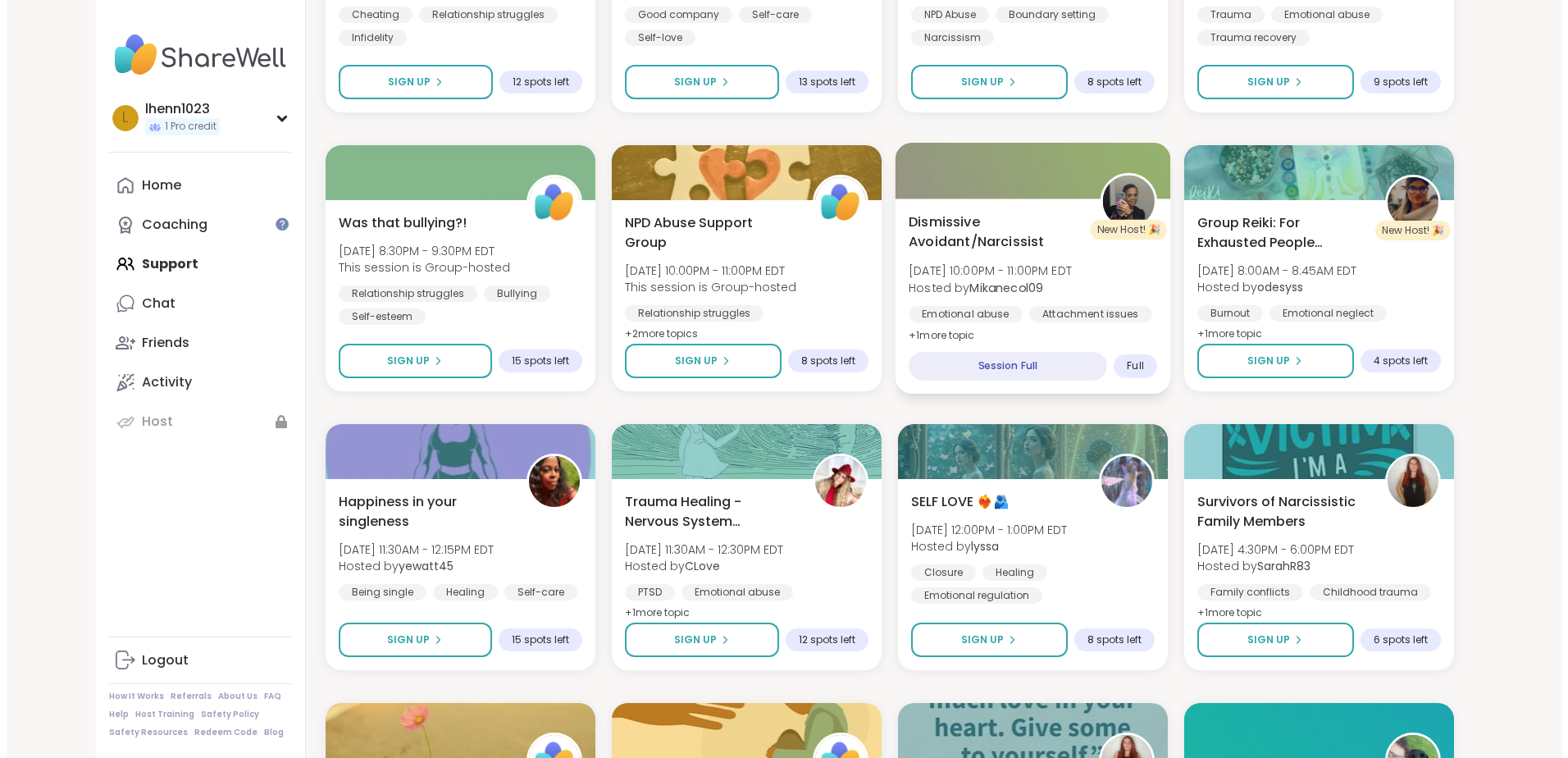
scroll to position [492, 0]
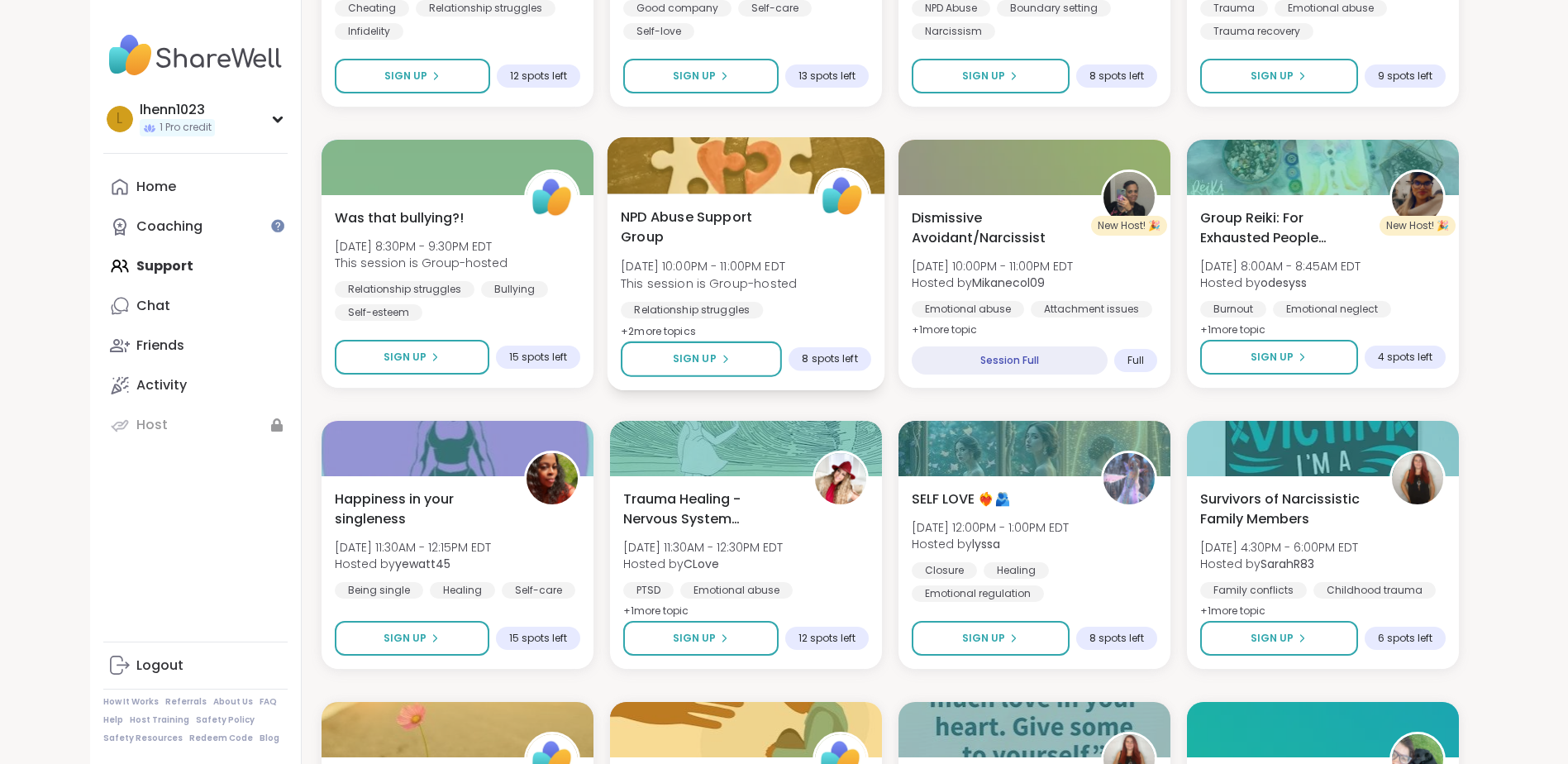
click at [709, 248] on div "NPD Abuse Support Group [DATE] 10:00PM - 11:00PM EDT This session is Group-host…" at bounding box center [745, 274] width 250 height 135
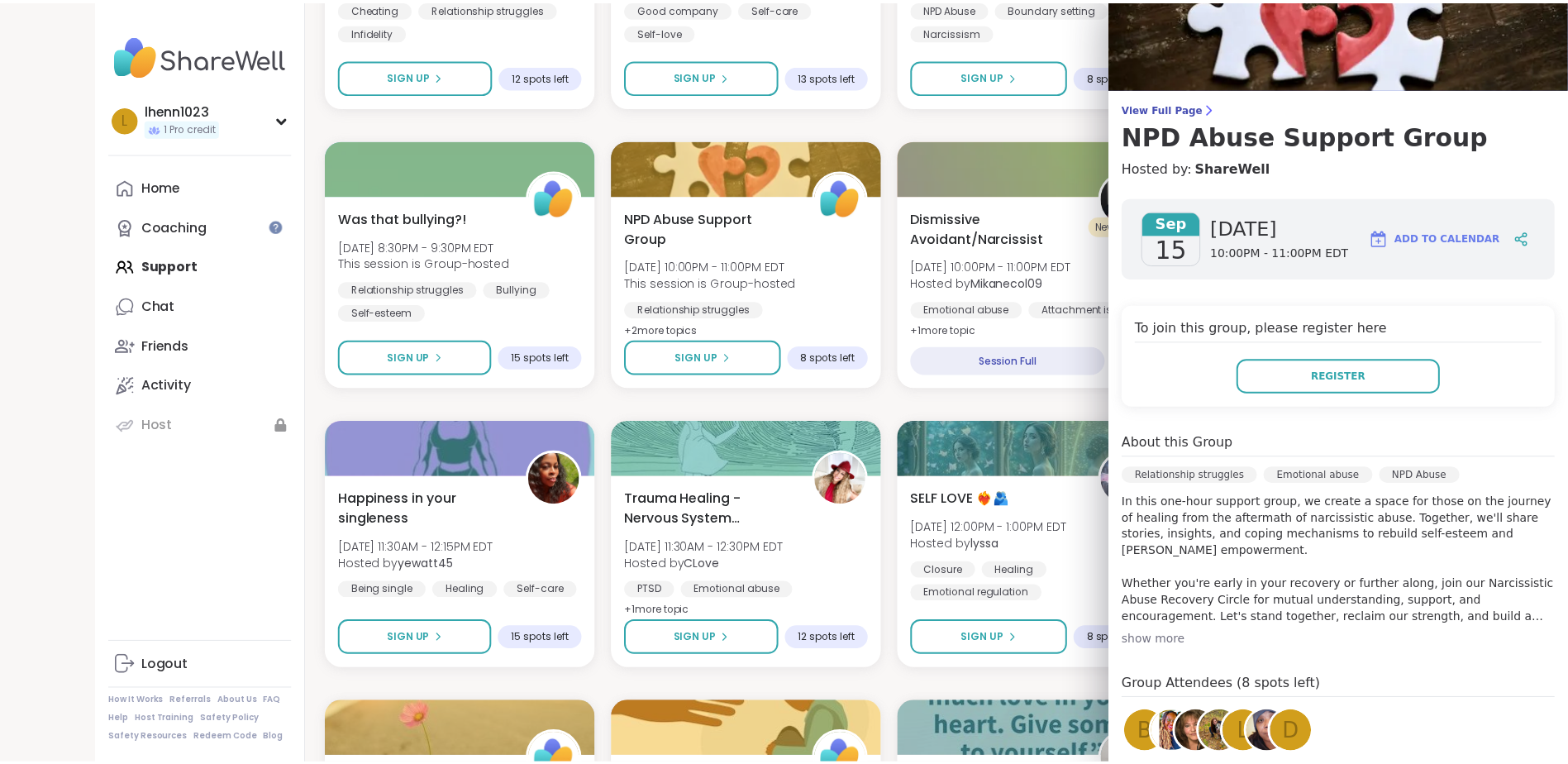
scroll to position [82, 0]
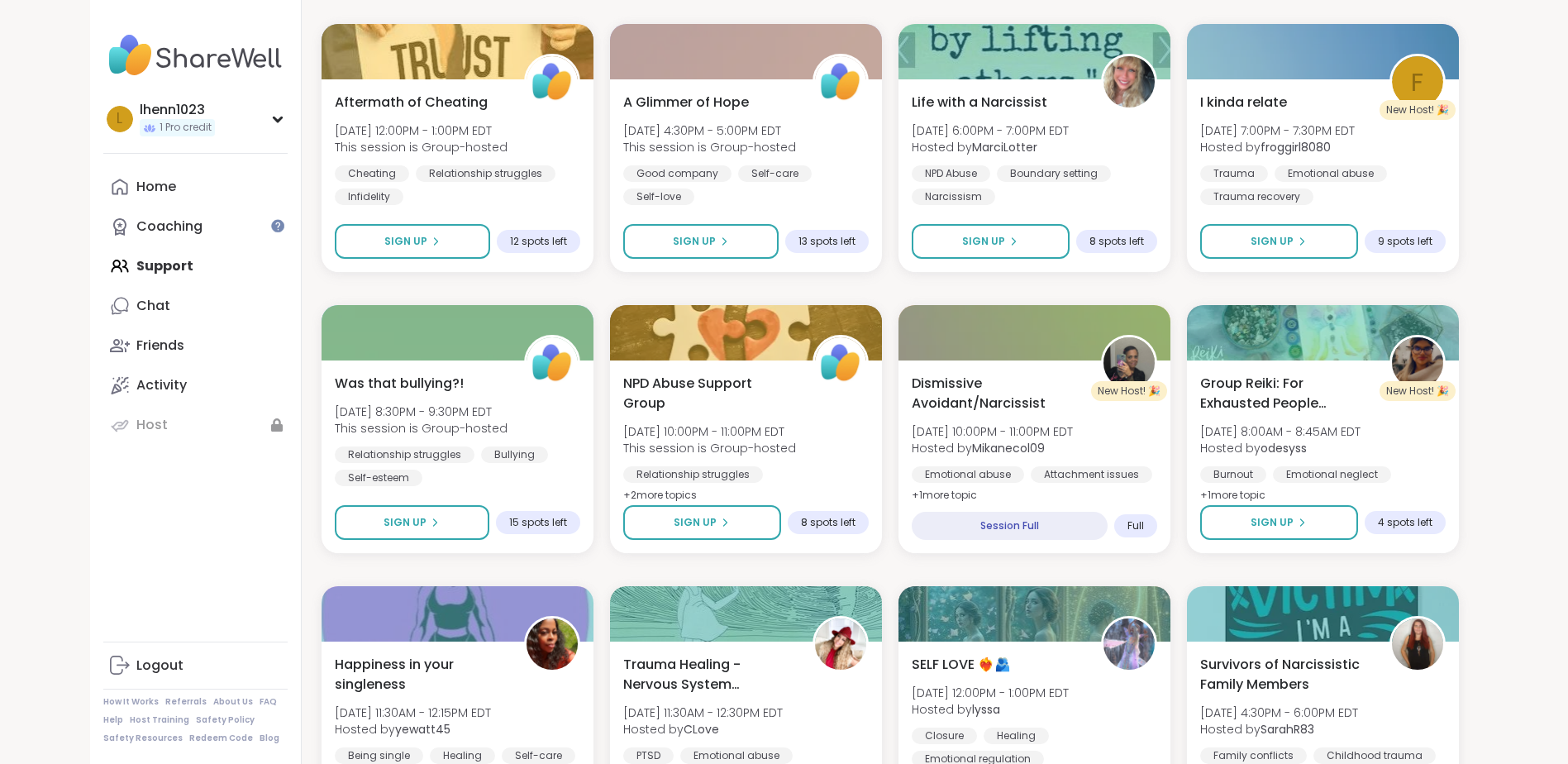
scroll to position [0, 0]
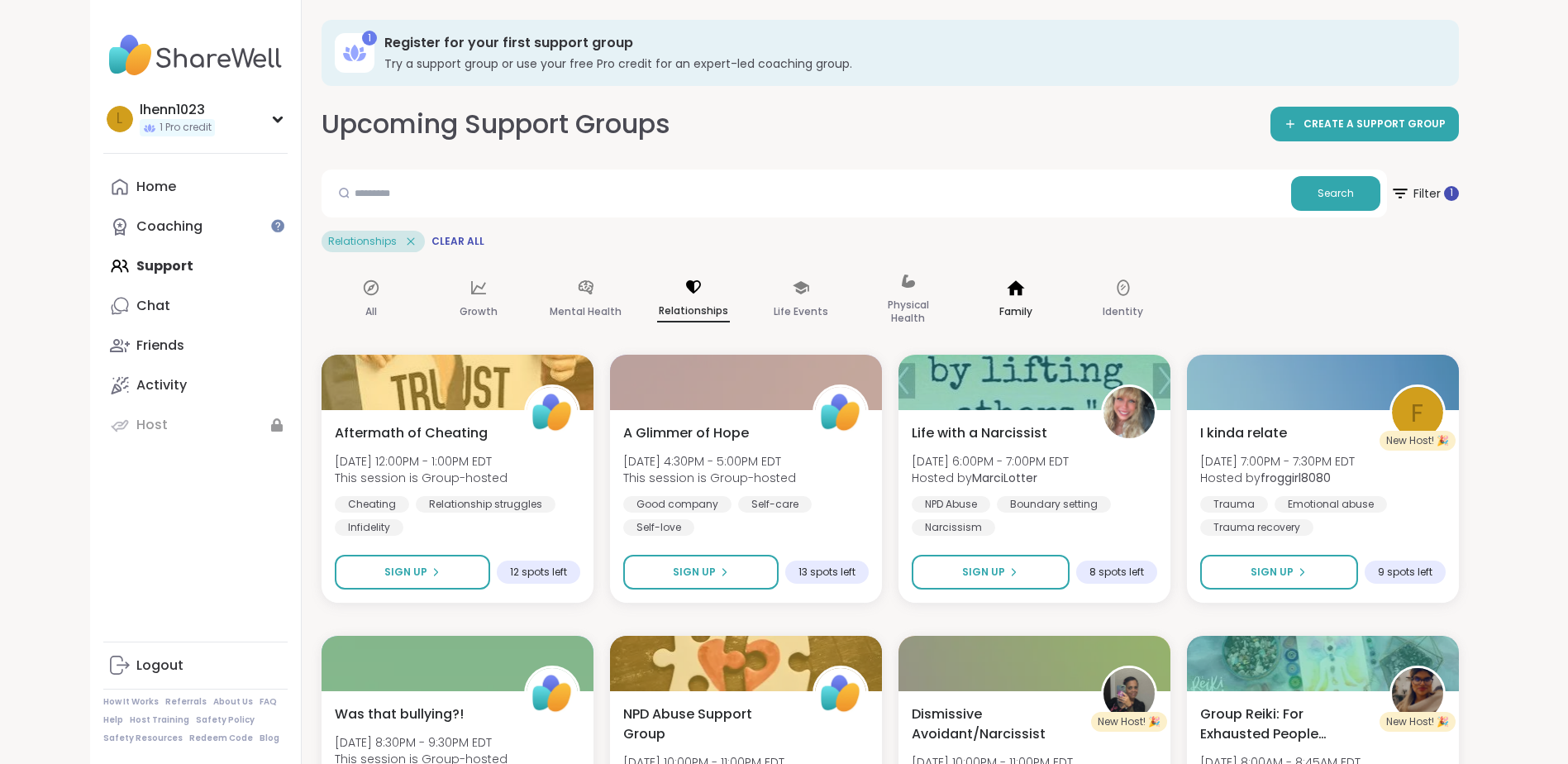
click at [1021, 305] on p "Family" at bounding box center [1016, 312] width 33 height 20
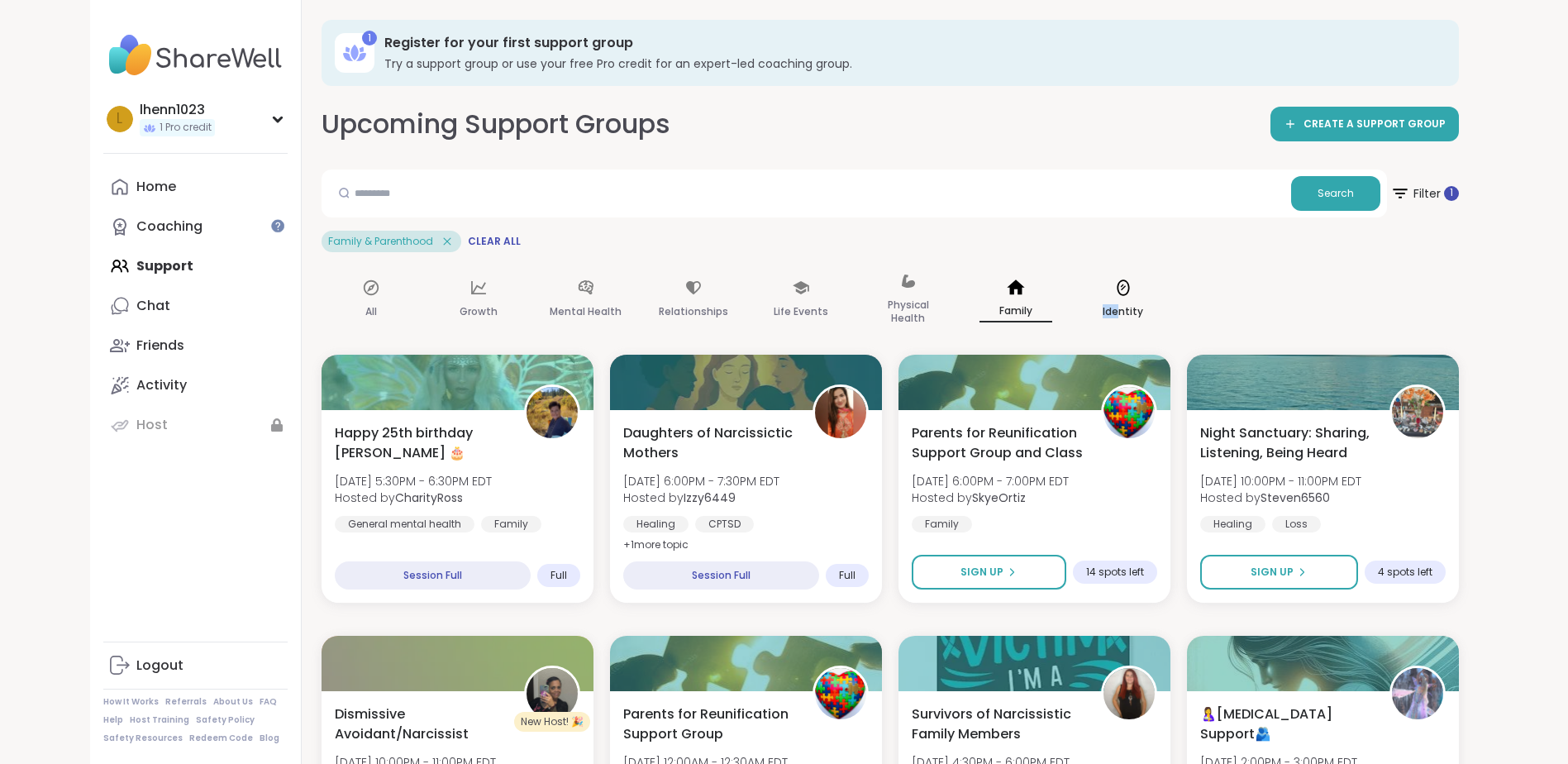
click at [1117, 300] on div "Identity" at bounding box center [1122, 300] width 99 height 82
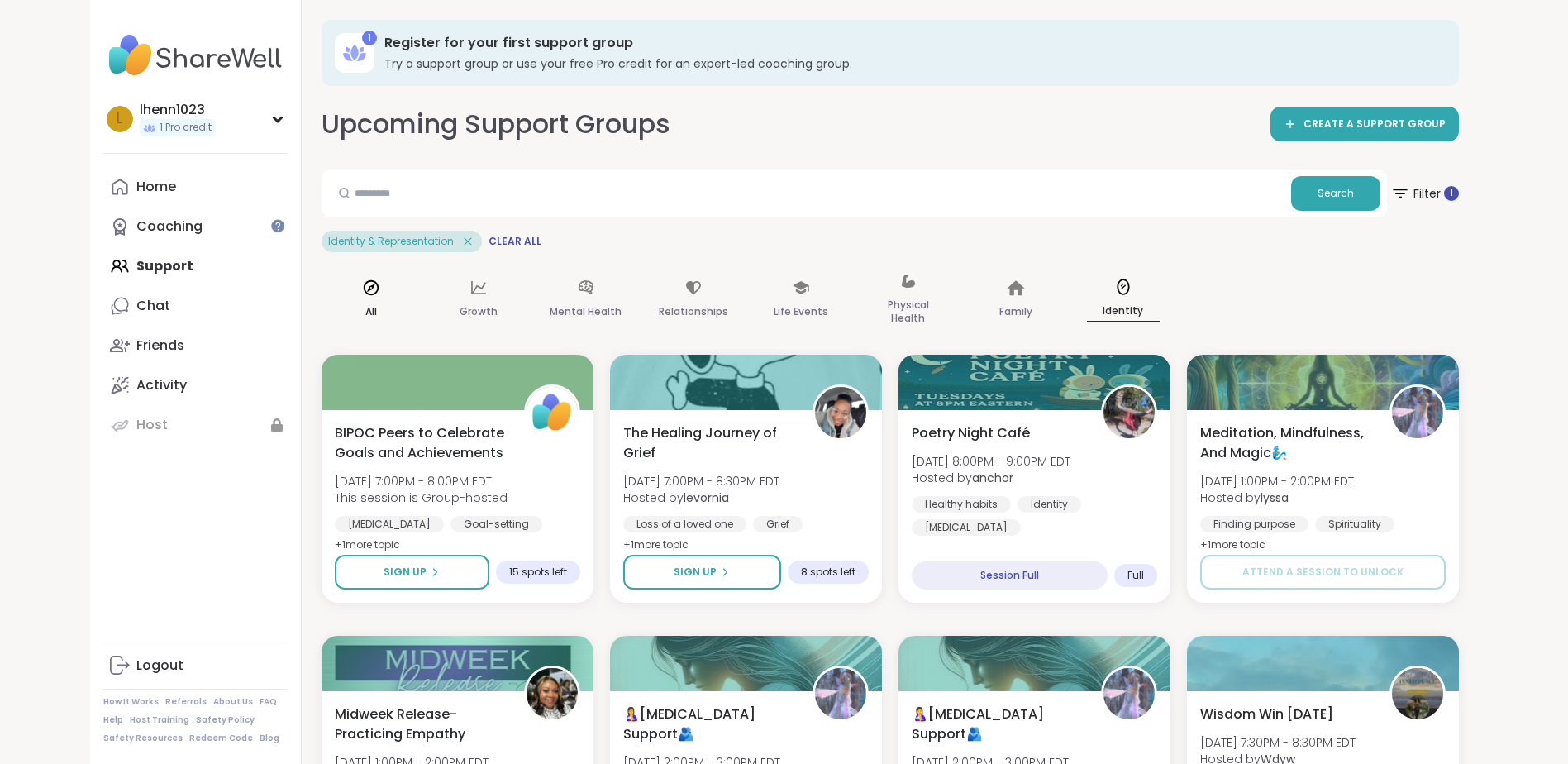
click at [369, 290] on icon at bounding box center [370, 288] width 15 height 15
